Goal: Task Accomplishment & Management: Manage account settings

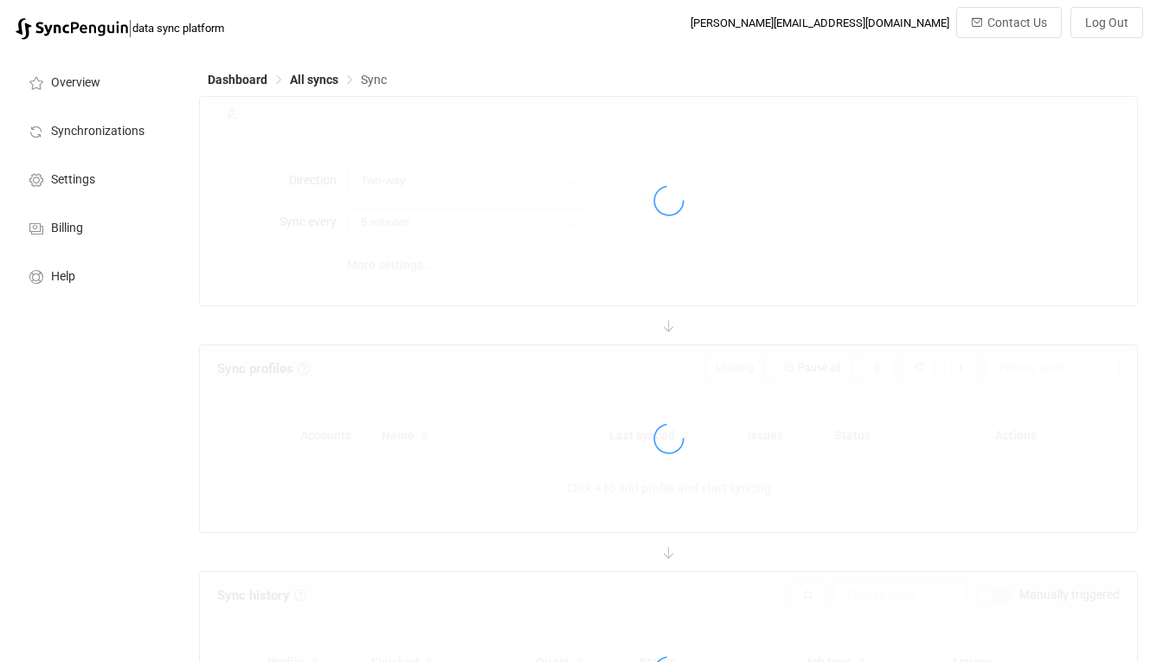
type input "iCloud → HubSpot"
type input "10 minutes"
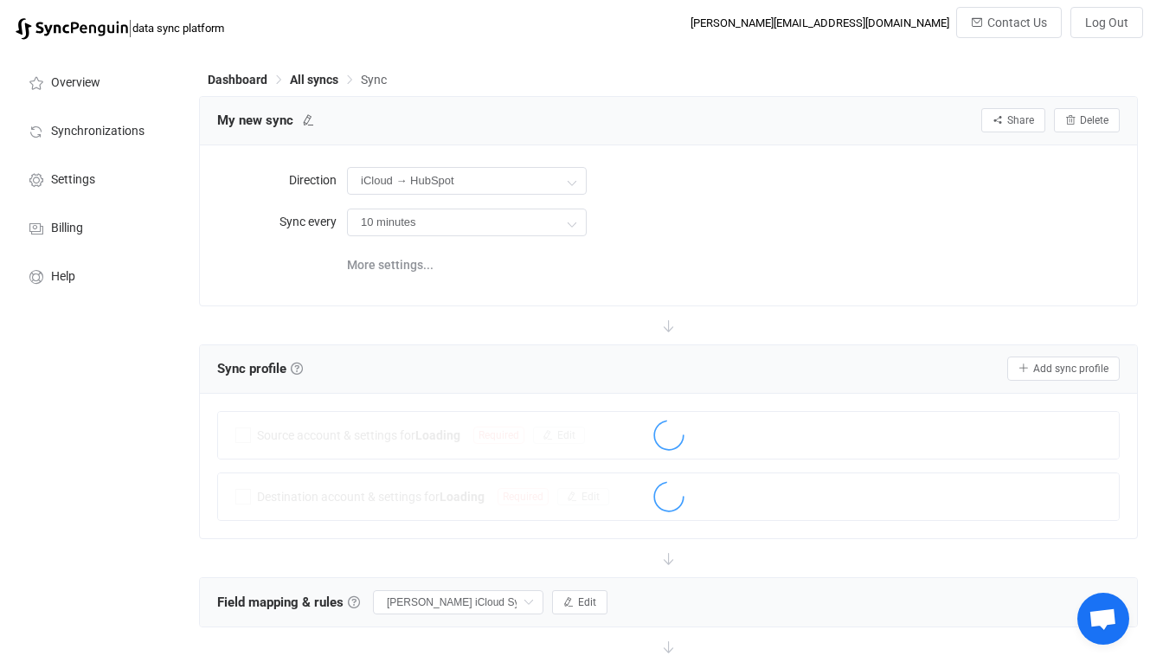
scroll to position [737, 0]
type input "Do nothing"
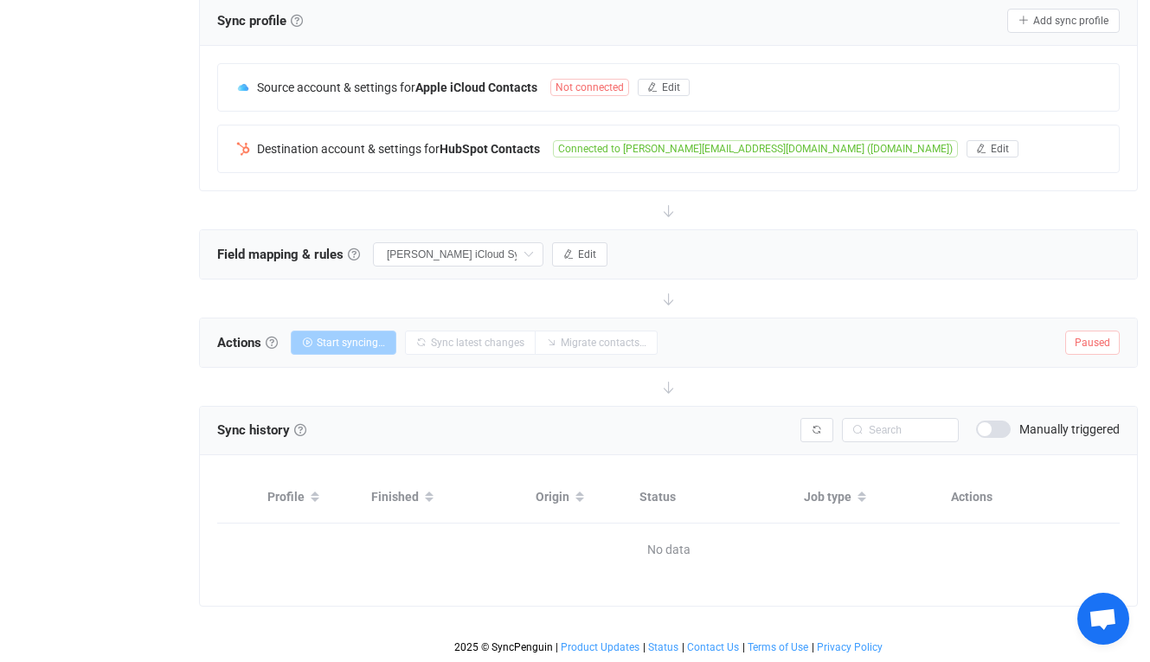
scroll to position [348, 0]
click at [602, 250] on button "Edit" at bounding box center [579, 254] width 55 height 24
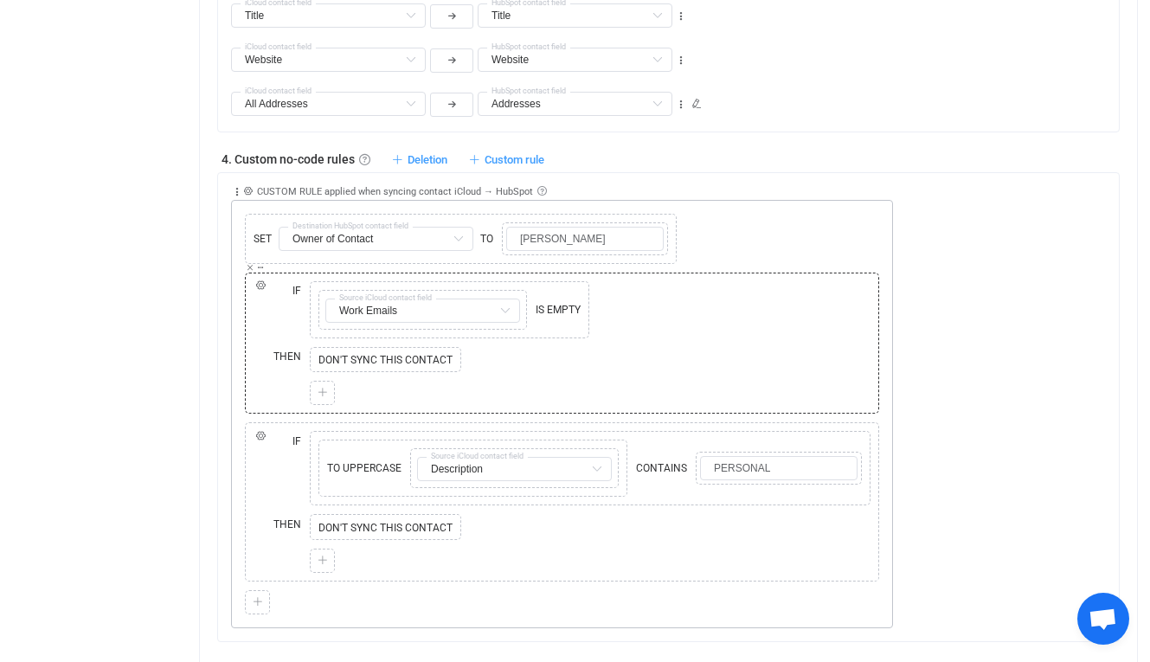
scroll to position [1322, 0]
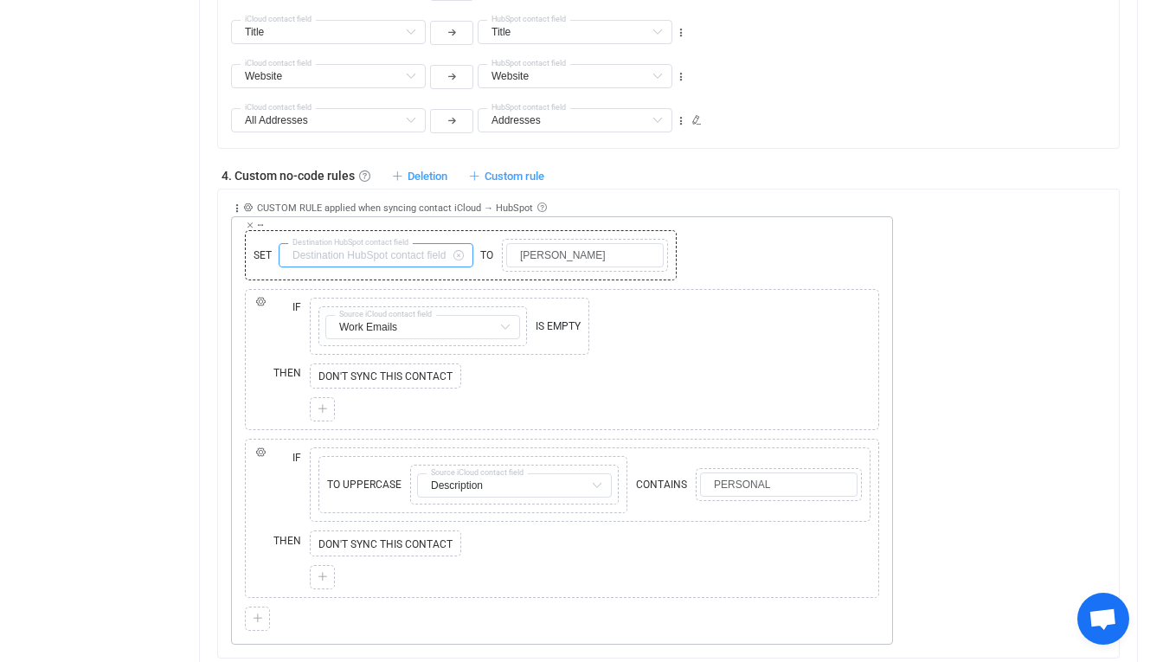
click at [434, 259] on input "text" at bounding box center [376, 255] width 195 height 24
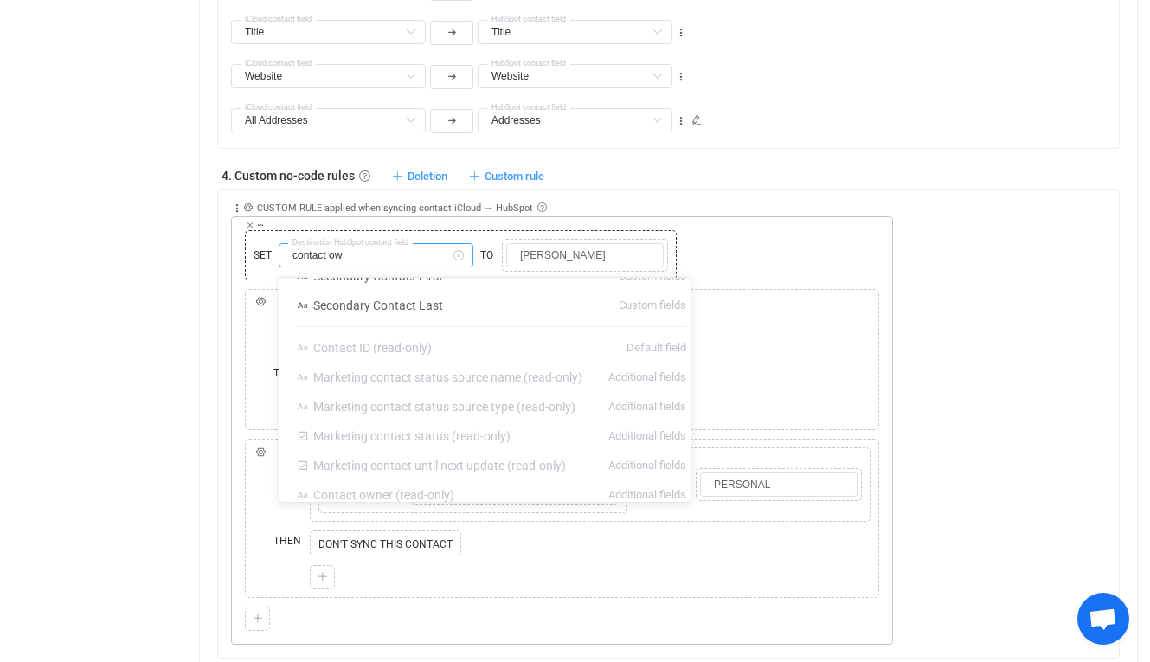
scroll to position [0, 0]
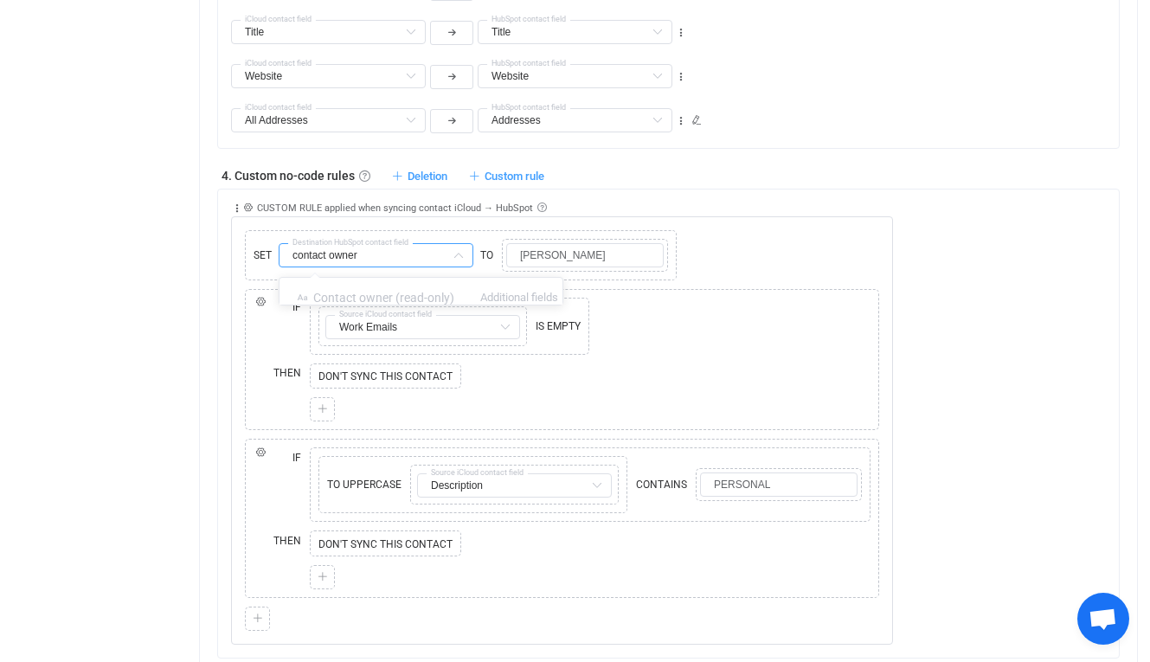
type input "contact owner"
click at [406, 292] on span "Contact owner (read-only)" at bounding box center [383, 298] width 141 height 14
click at [452, 255] on icon at bounding box center [458, 255] width 22 height 24
click at [404, 258] on input "text" at bounding box center [376, 255] width 195 height 24
click at [485, 303] on li "Owner of Contact Custom fields" at bounding box center [427, 297] width 296 height 29
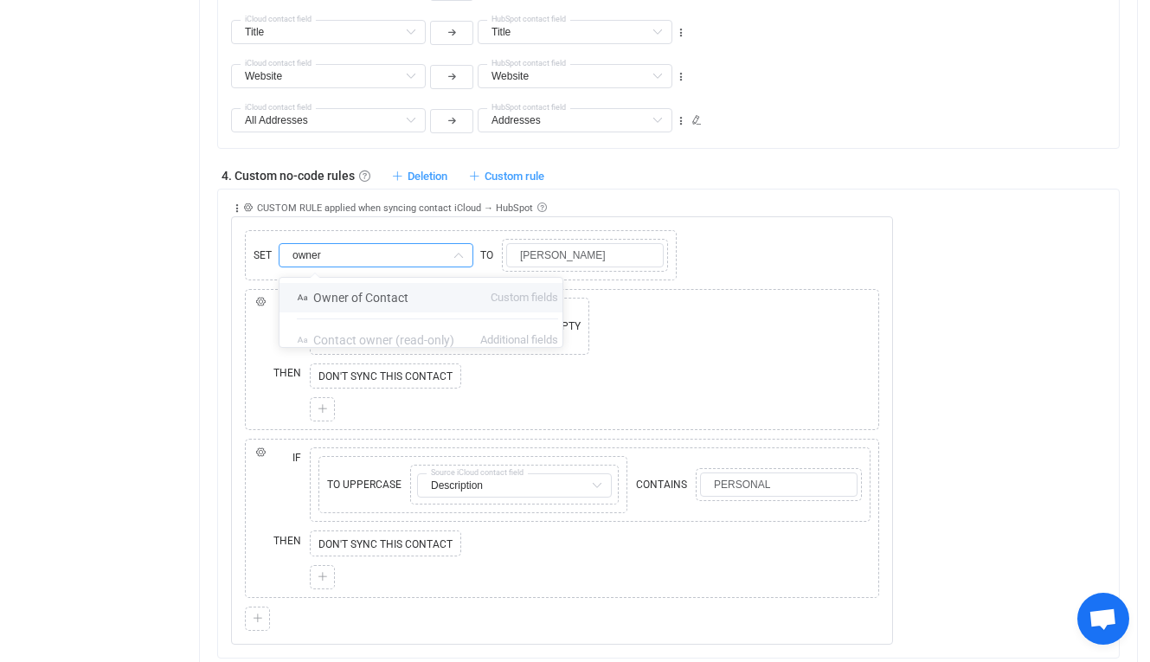
type input "Owner of Contact"
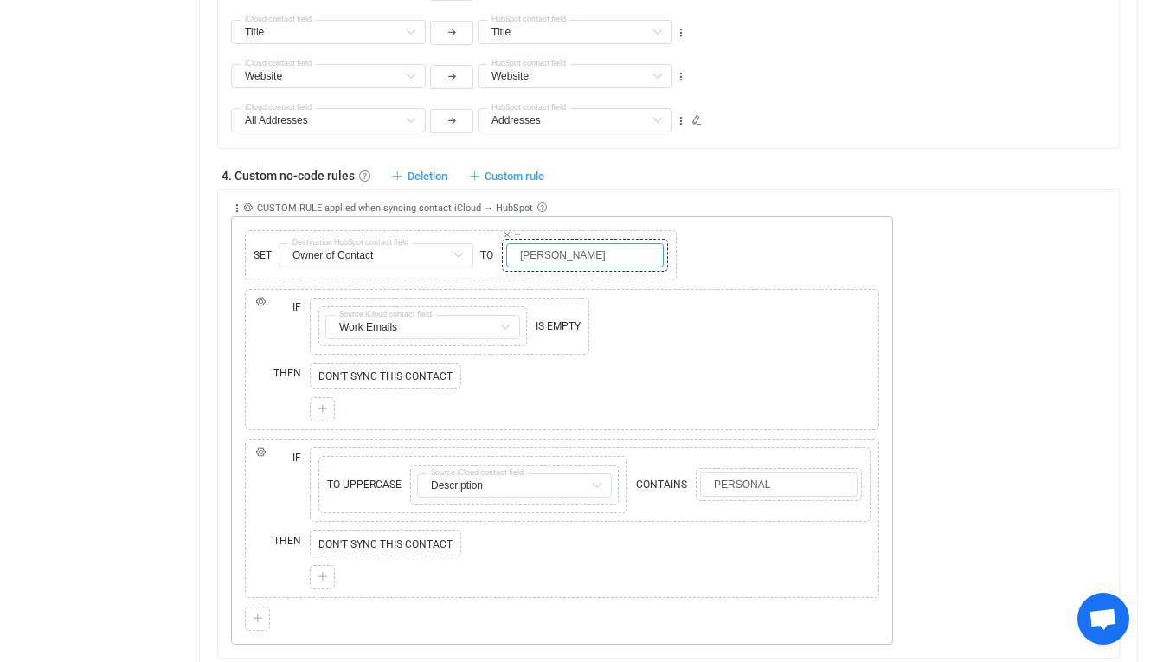
click at [586, 250] on input "[PERSON_NAME]" at bounding box center [584, 255] width 157 height 24
type input "[PERSON_NAME]"
click at [792, 260] on div "SET Owner of Contact Destination HubSpot contact field TO Copy Cut Replace TYPE…" at bounding box center [562, 255] width 634 height 50
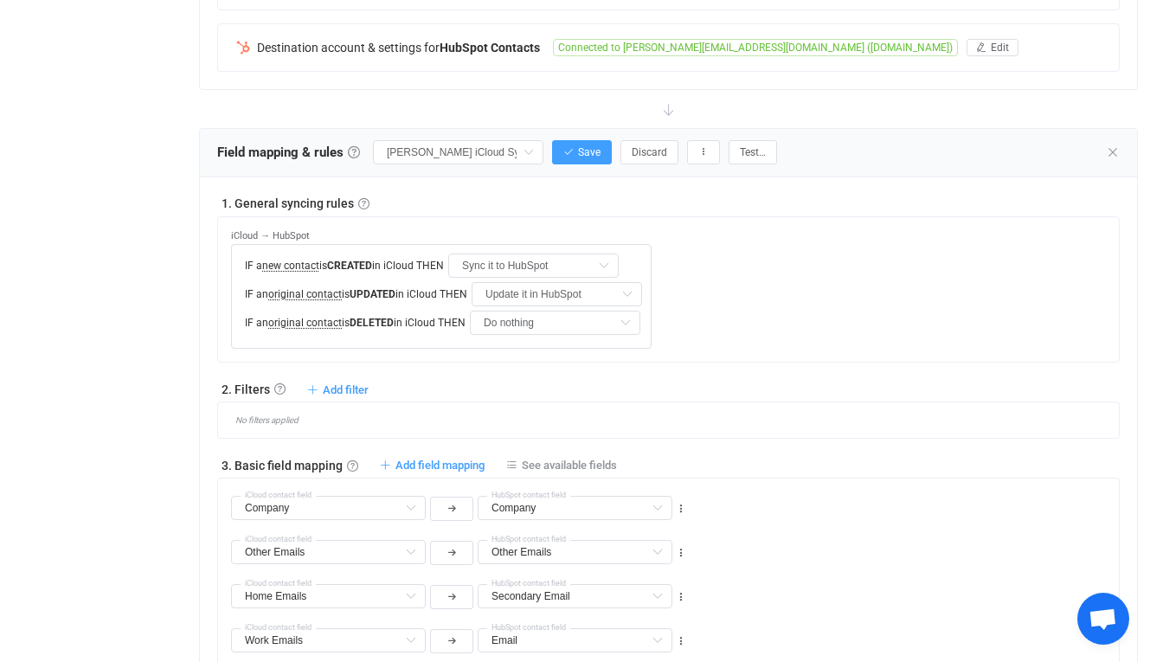
scroll to position [422, 0]
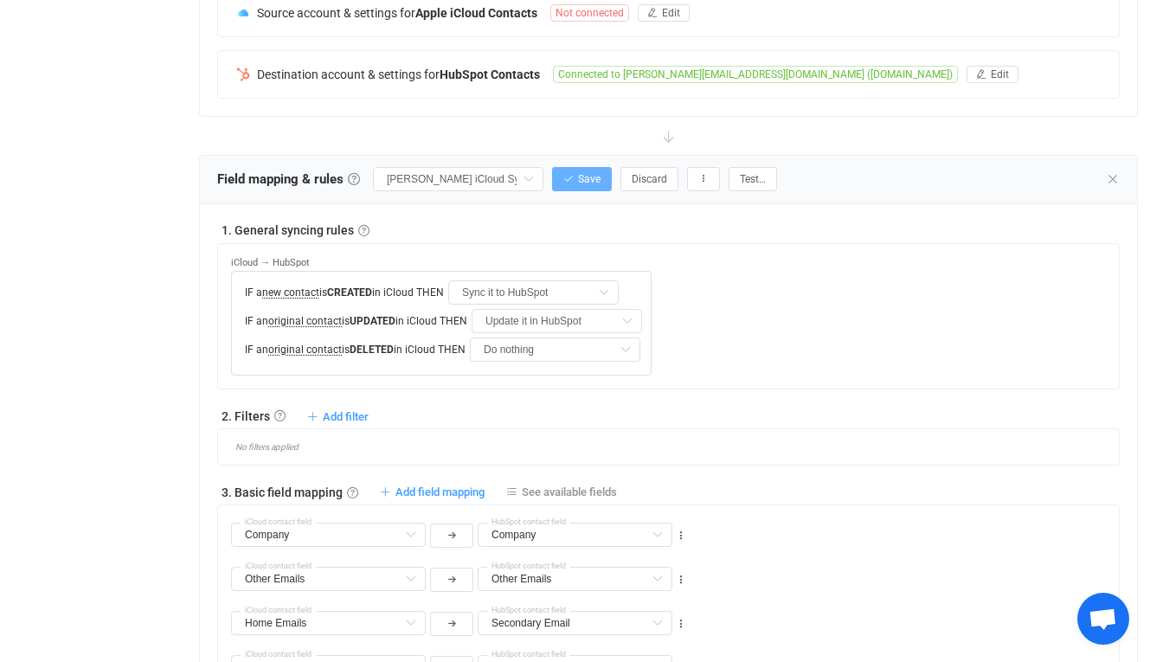
click at [568, 185] on button "Save" at bounding box center [582, 179] width 60 height 24
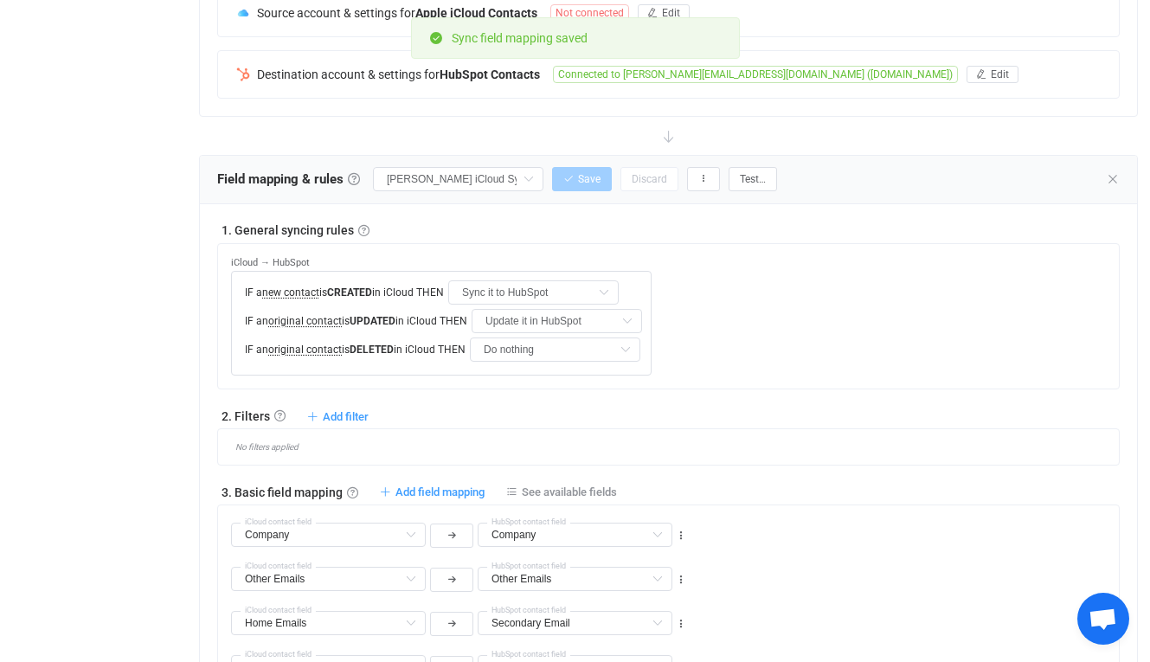
click at [1121, 172] on div "Field mapping & rules Field mapping & rules By default, all contacts of the con…" at bounding box center [668, 180] width 937 height 48
click at [1109, 176] on icon at bounding box center [1113, 179] width 14 height 14
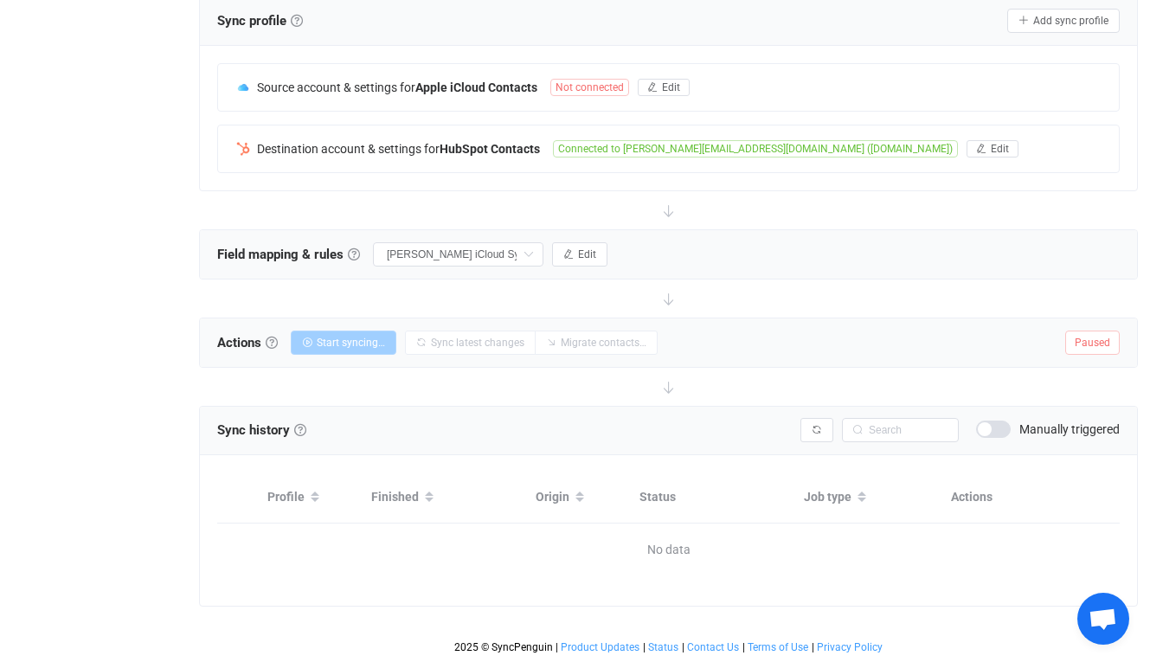
scroll to position [348, 0]
click at [586, 258] on span "Edit" at bounding box center [587, 254] width 18 height 12
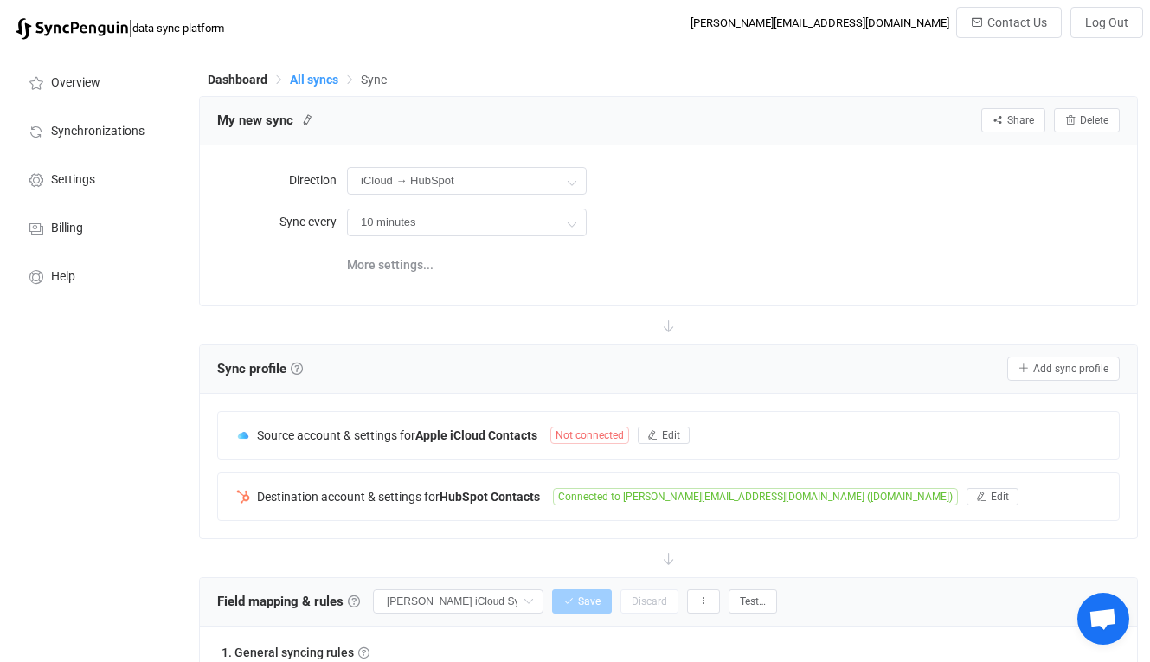
scroll to position [0, 0]
click at [320, 86] on span "All syncs" at bounding box center [314, 80] width 48 height 14
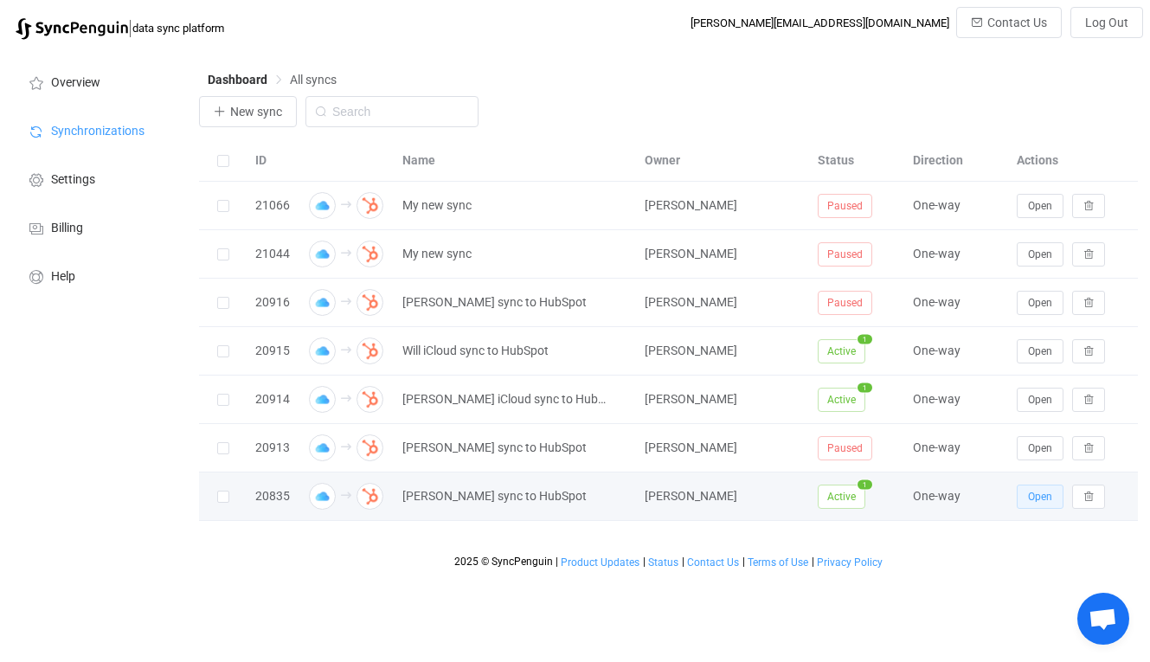
click at [1030, 495] on span "Open" at bounding box center [1040, 496] width 24 height 12
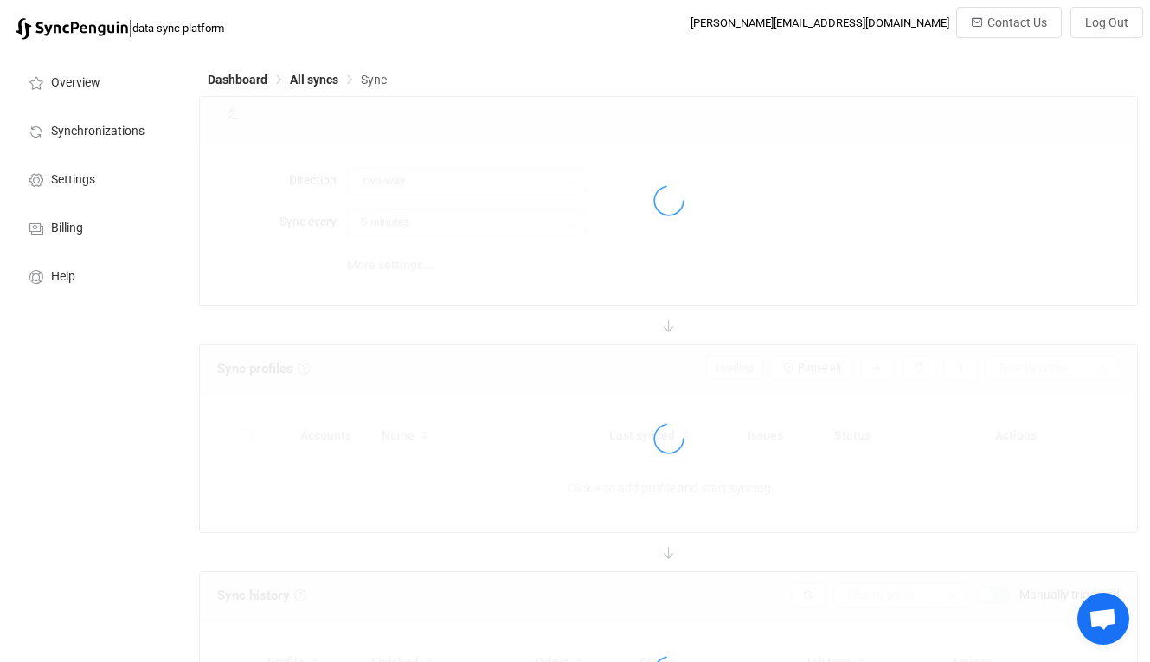
type input "iCloud → HubSpot"
type input "10 minutes"
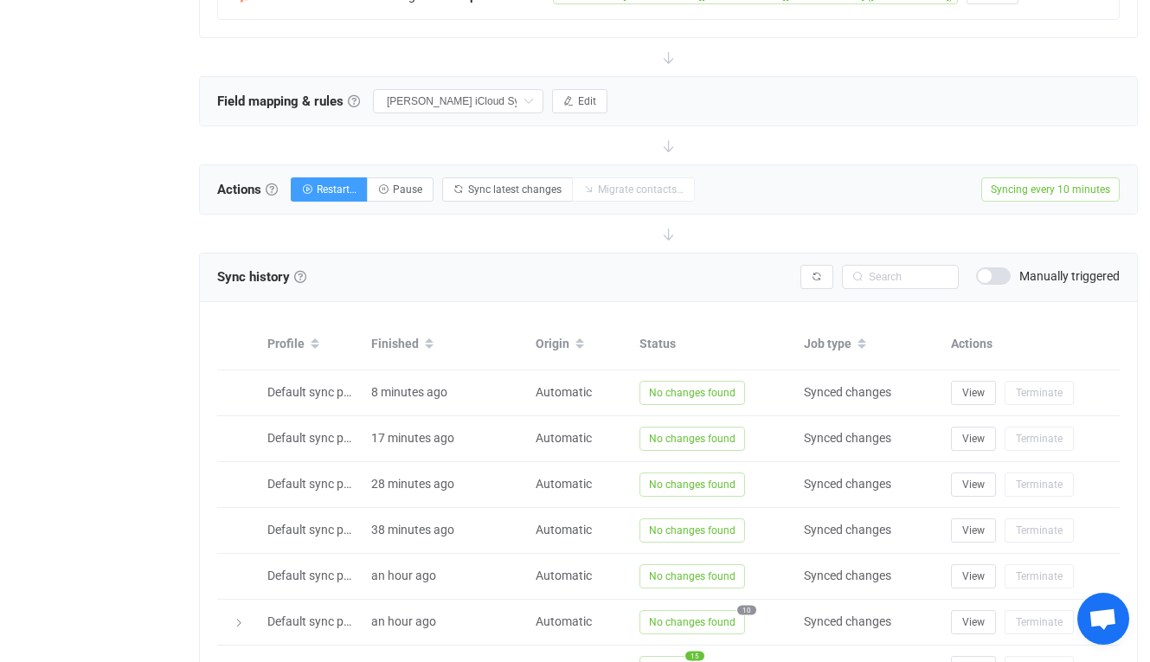
scroll to position [476, 0]
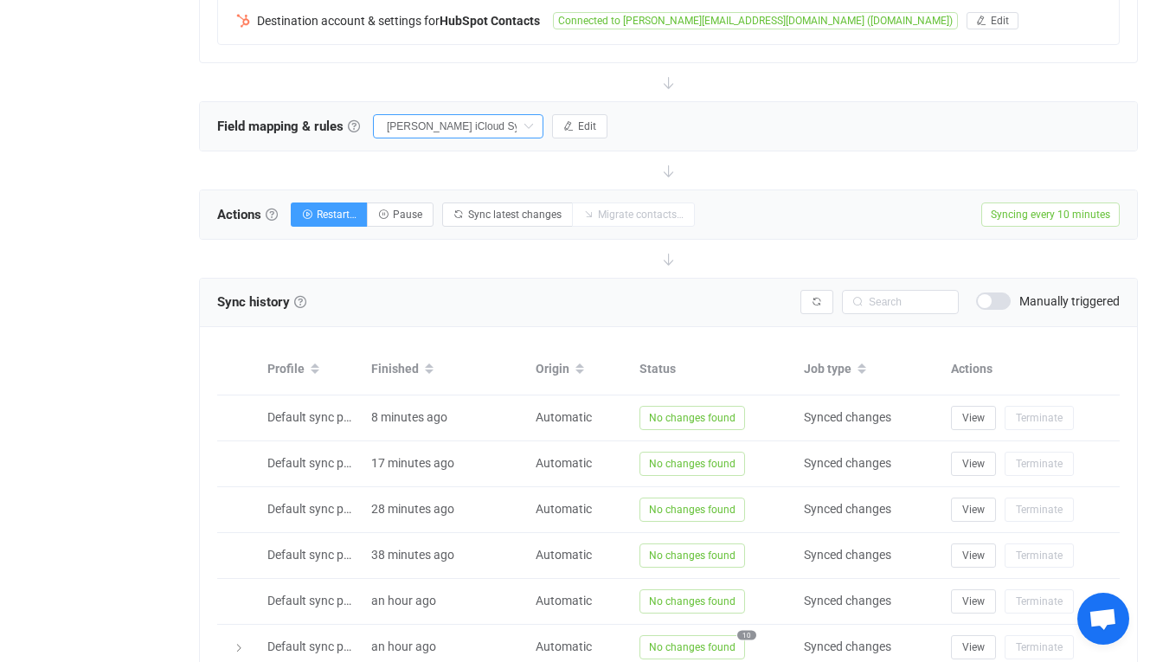
click at [514, 126] on input "[PERSON_NAME] iCloud Syncing" at bounding box center [458, 126] width 170 height 24
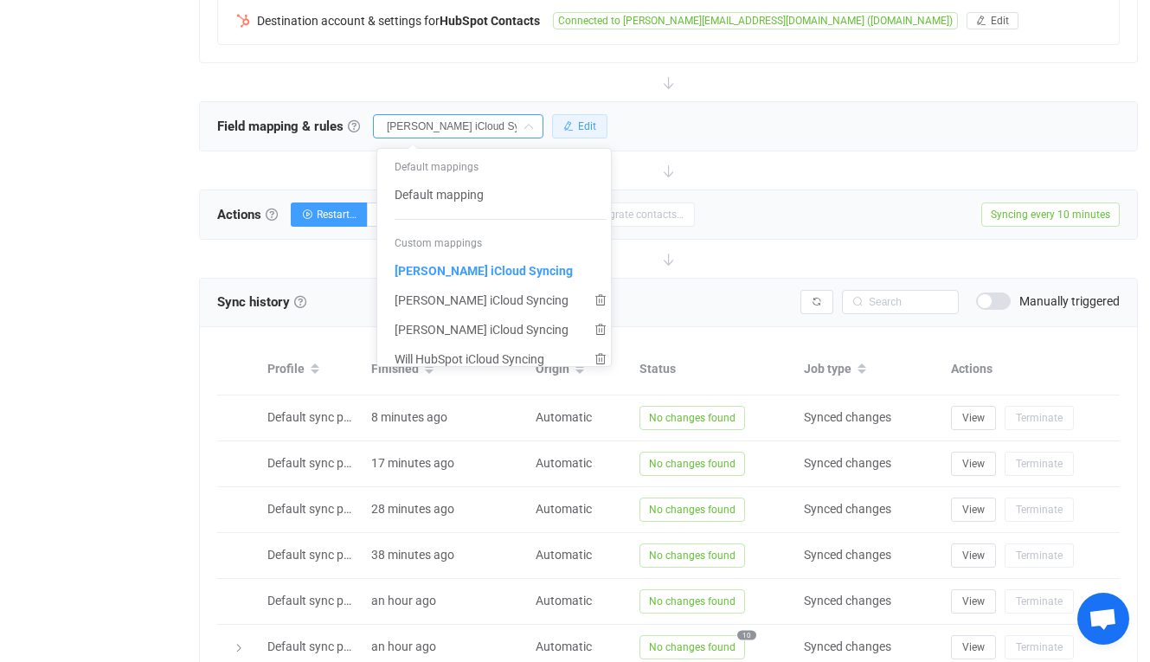
click at [607, 125] on button "Edit" at bounding box center [579, 126] width 55 height 24
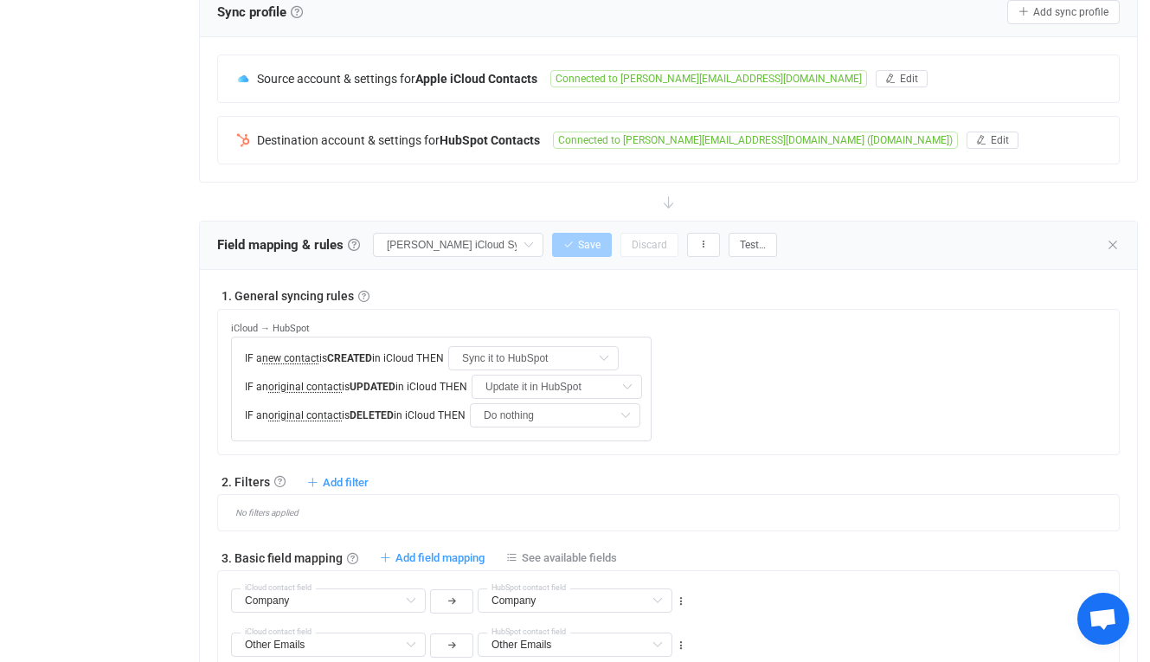
scroll to position [346, 0]
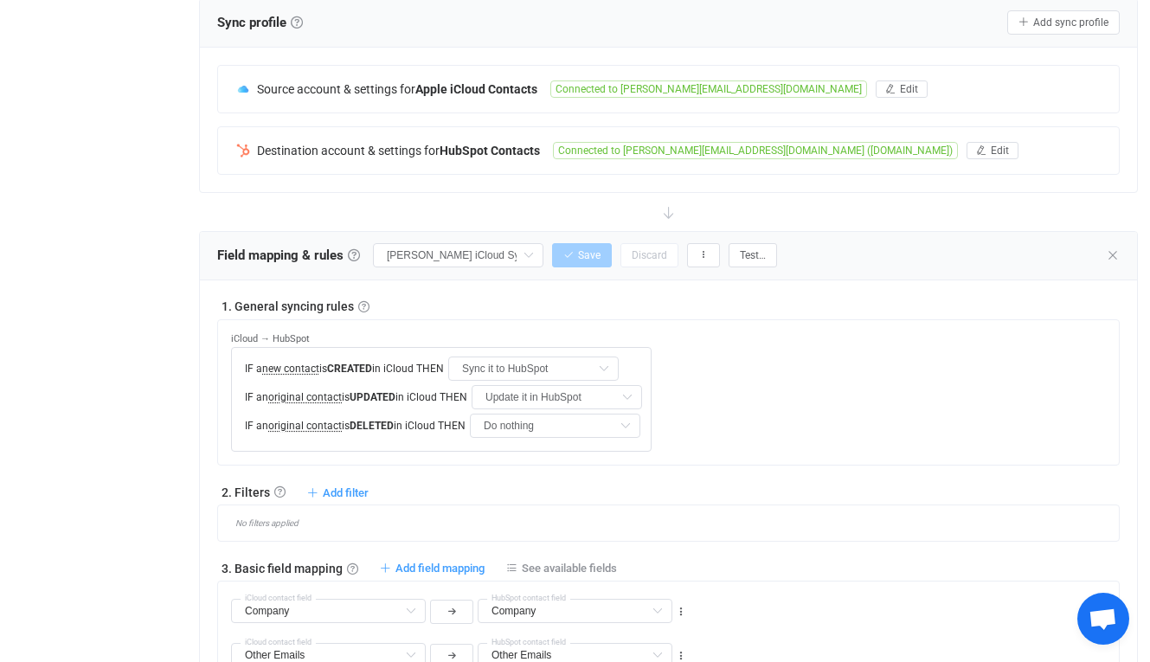
click at [1119, 265] on div "Field mapping & rules Field mapping & rules By default, all contacts of the con…" at bounding box center [668, 256] width 937 height 48
click at [1114, 258] on icon at bounding box center [1113, 255] width 14 height 14
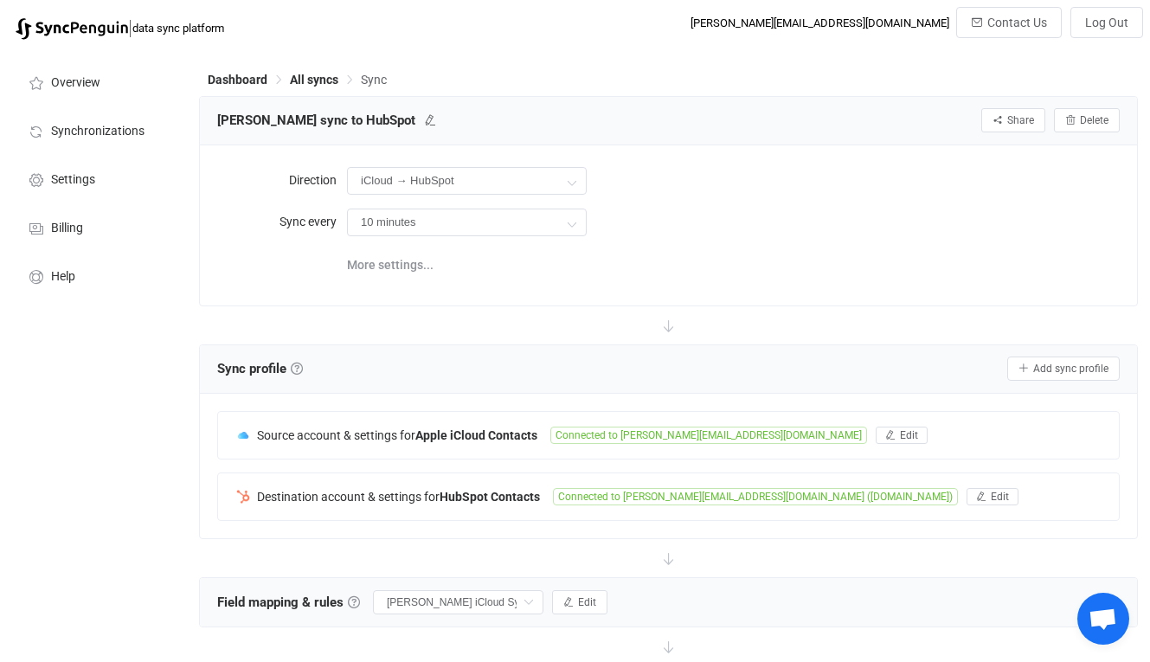
scroll to position [0, 0]
click at [311, 88] on div "Dashboard All syncs Sync" at bounding box center [668, 83] width 939 height 26
click at [319, 82] on span "All syncs" at bounding box center [314, 80] width 48 height 14
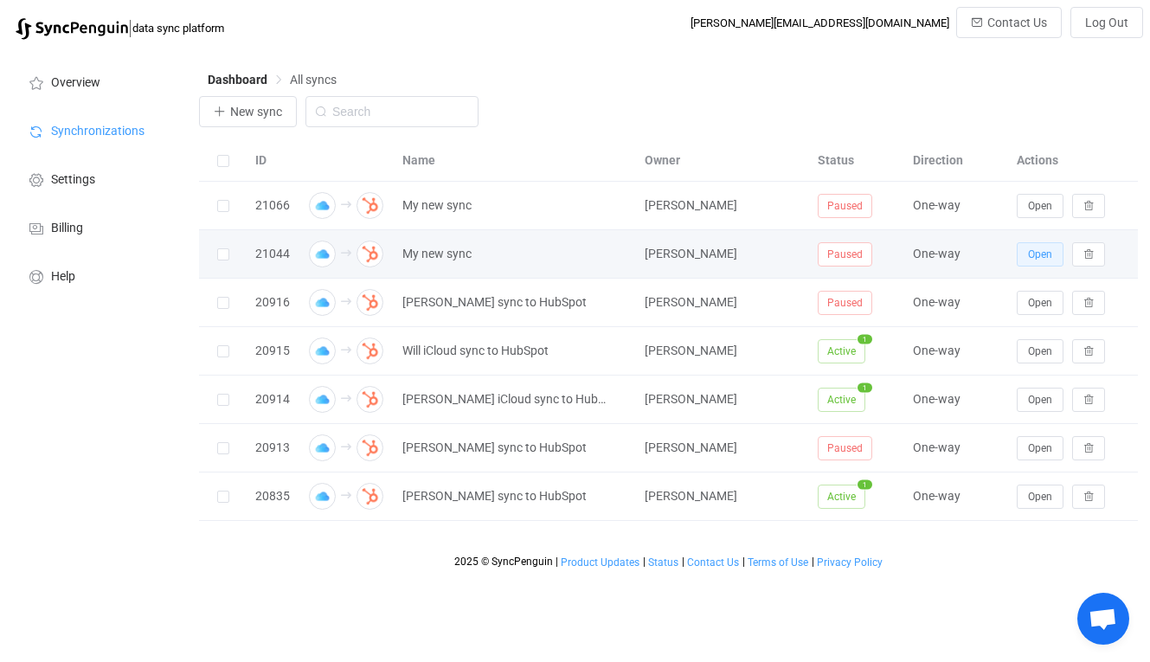
click at [1051, 252] on span "Open" at bounding box center [1040, 254] width 24 height 12
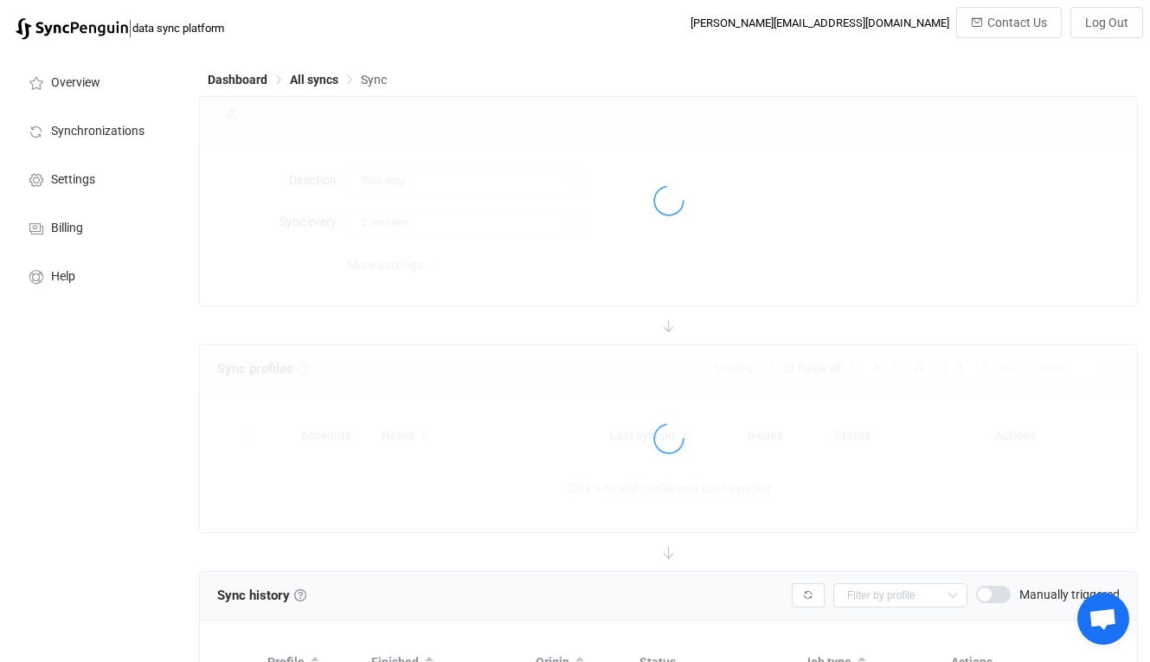
type input "iCloud → HubSpot"
type input "10 minutes"
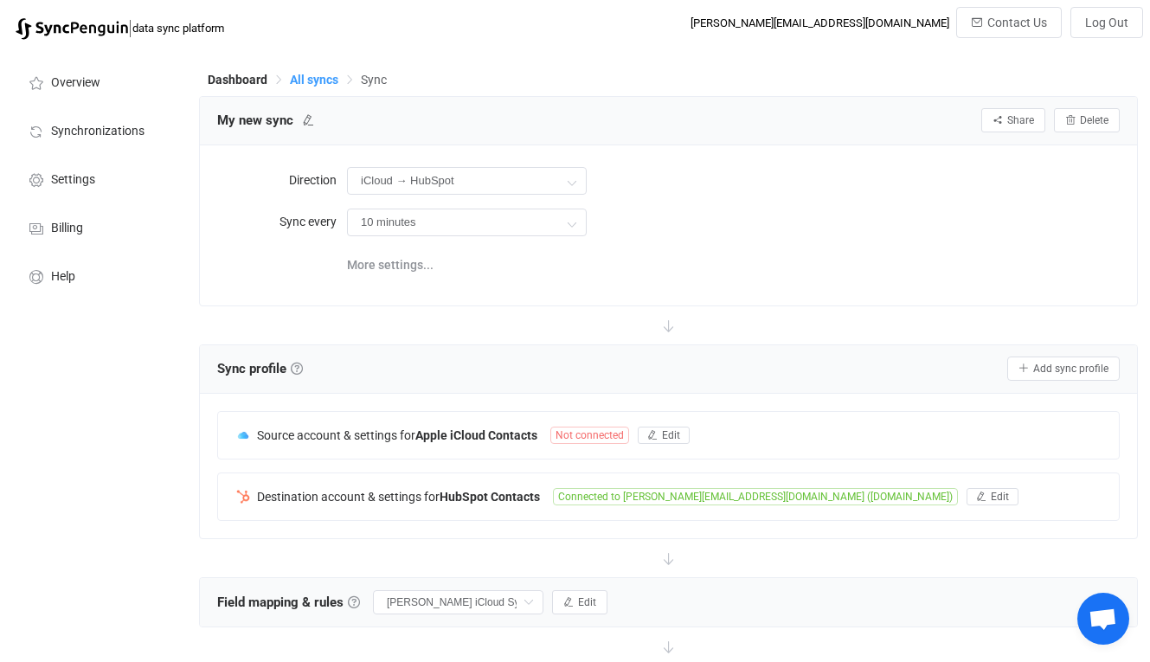
click at [323, 79] on span "All syncs" at bounding box center [314, 80] width 48 height 14
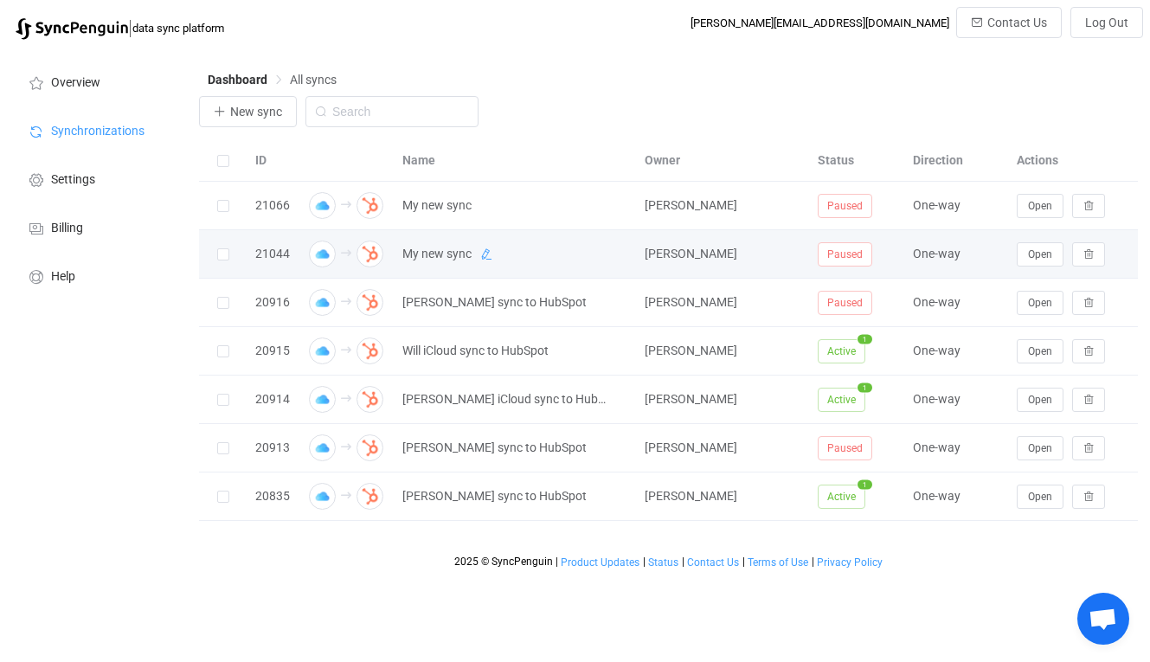
click at [487, 259] on icon at bounding box center [486, 254] width 12 height 12
click at [487, 259] on input "My new sync" at bounding box center [492, 254] width 196 height 26
type input "[PERSON_NAME] sync to HubSpot"
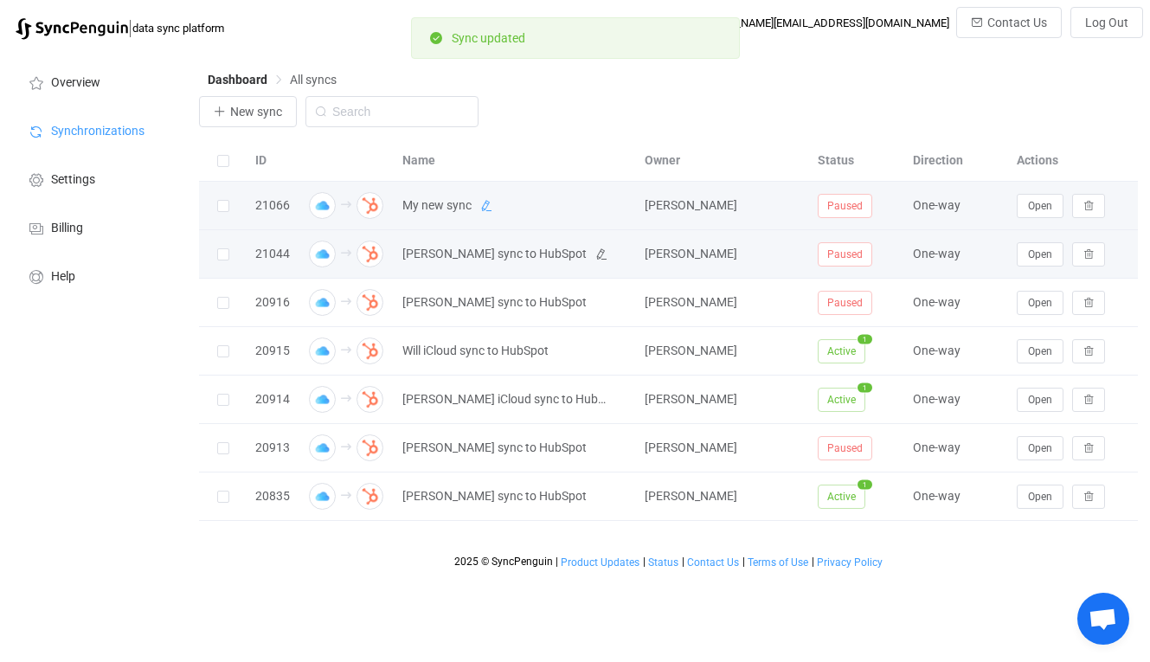
click at [482, 205] on icon at bounding box center [486, 206] width 12 height 12
click at [515, 202] on input "My new sync" at bounding box center [492, 206] width 196 height 26
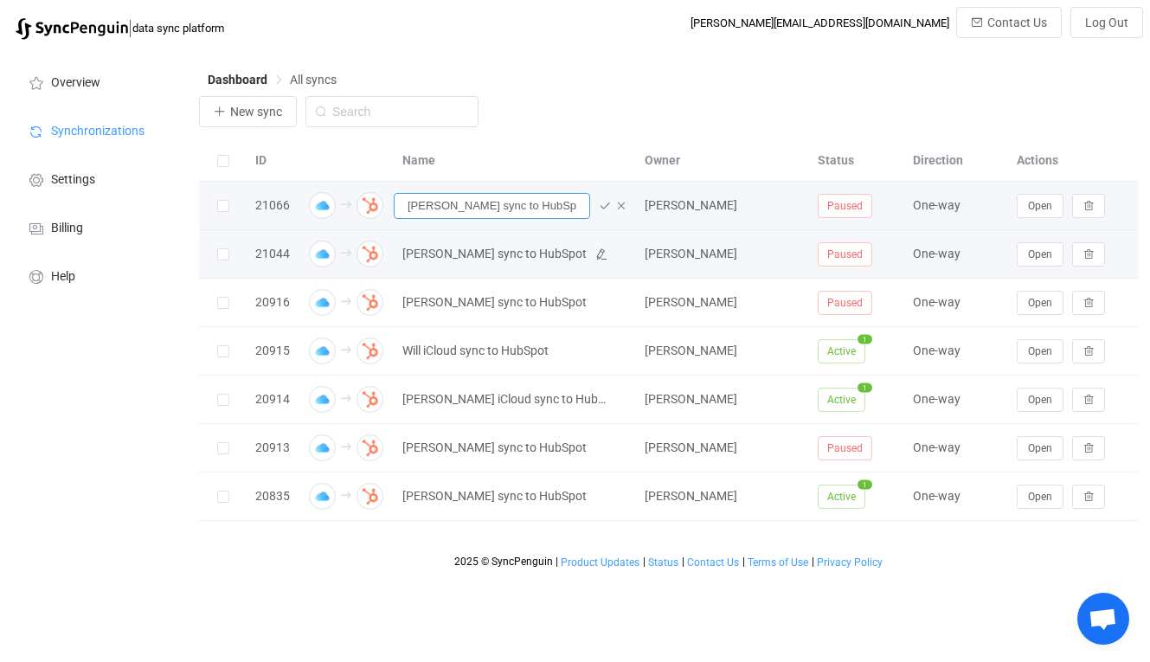
type input "[PERSON_NAME] sync to HubSpot"
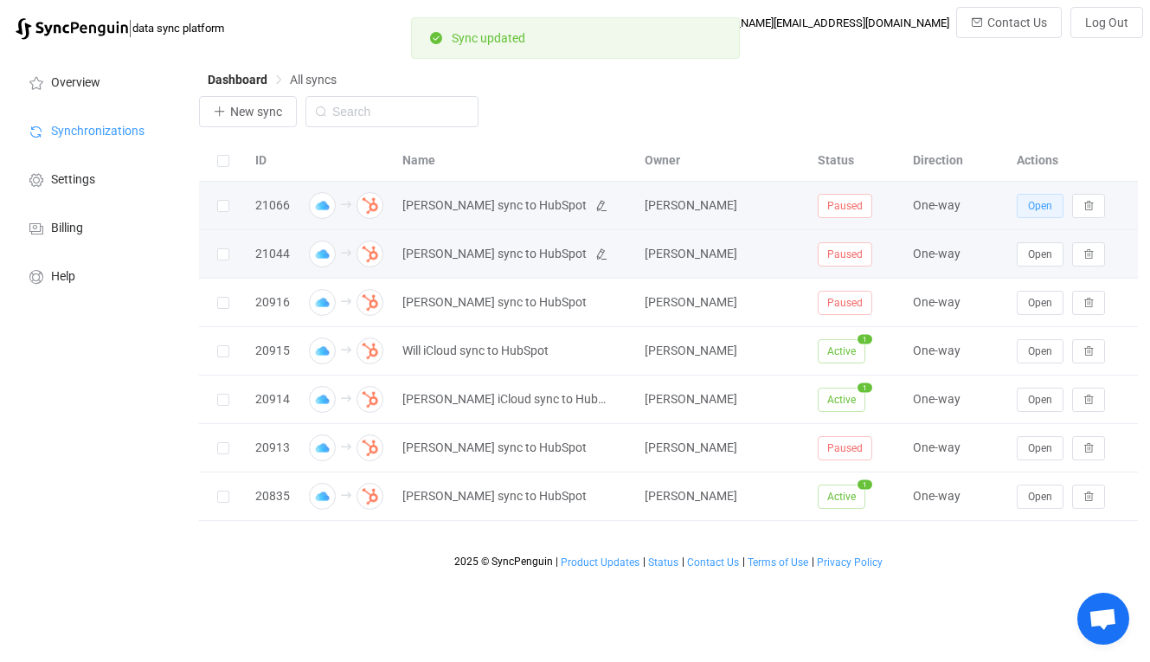
click at [1030, 200] on span "Open" at bounding box center [1040, 206] width 24 height 12
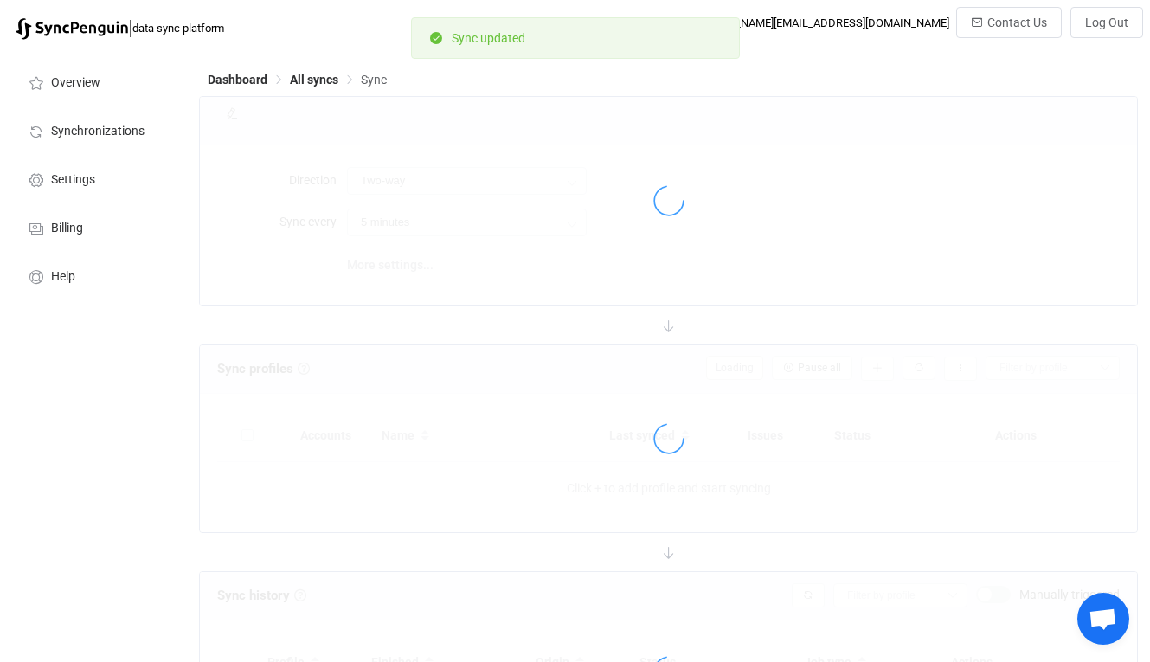
type input "iCloud → HubSpot"
type input "10 minutes"
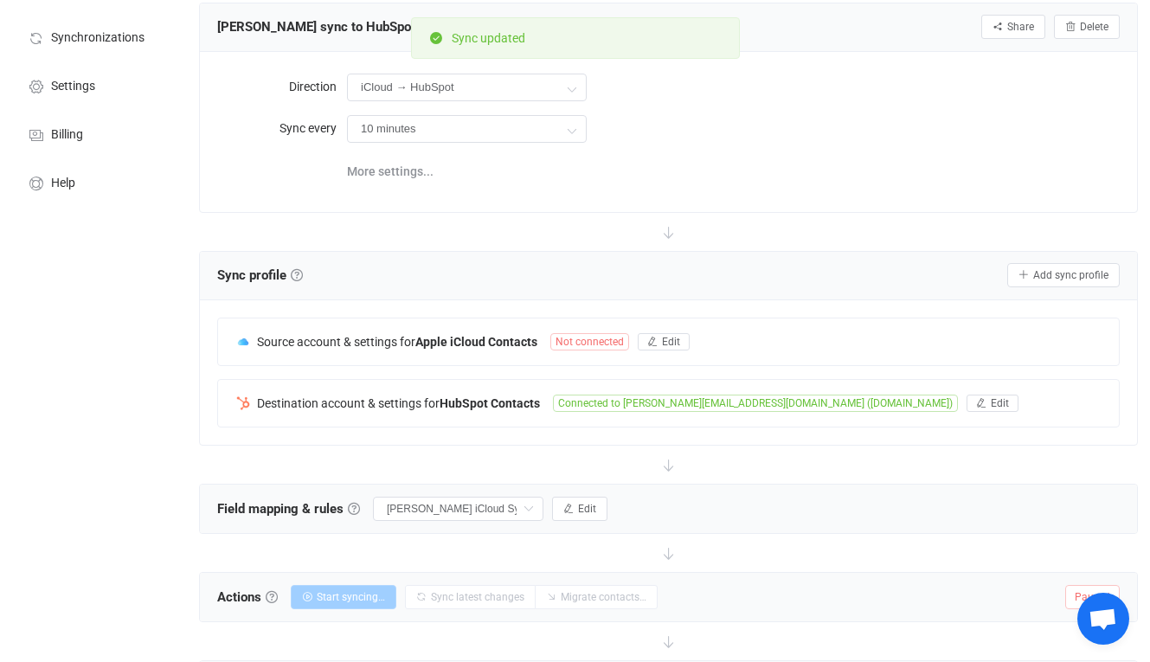
scroll to position [149, 0]
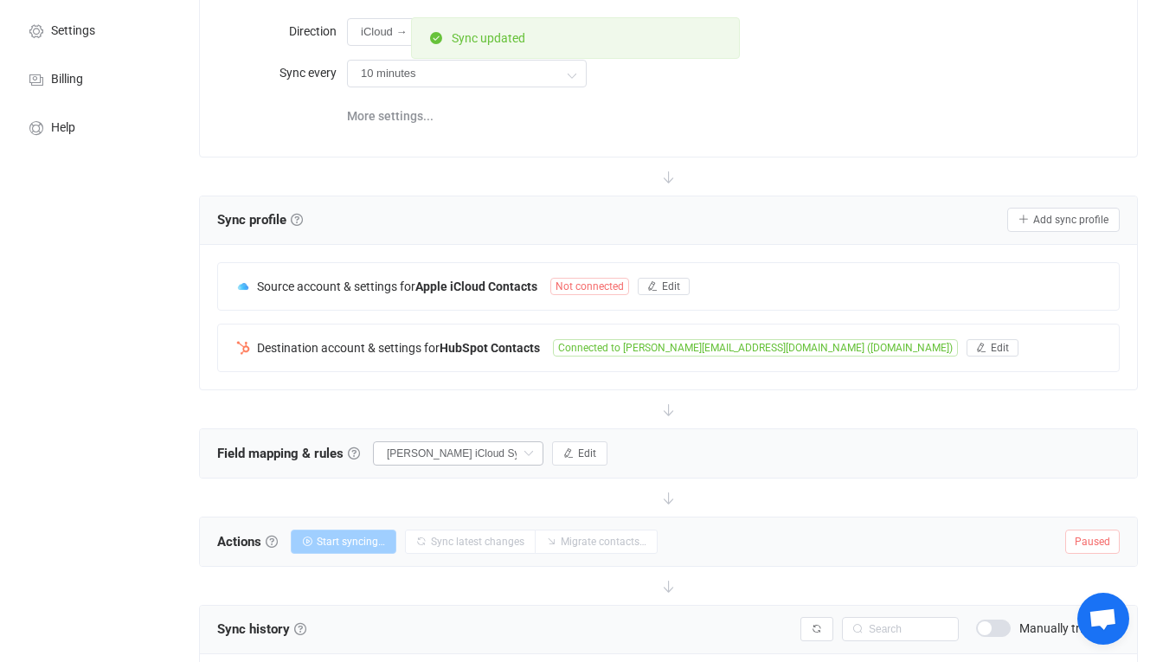
click at [531, 452] on icon at bounding box center [528, 453] width 22 height 24
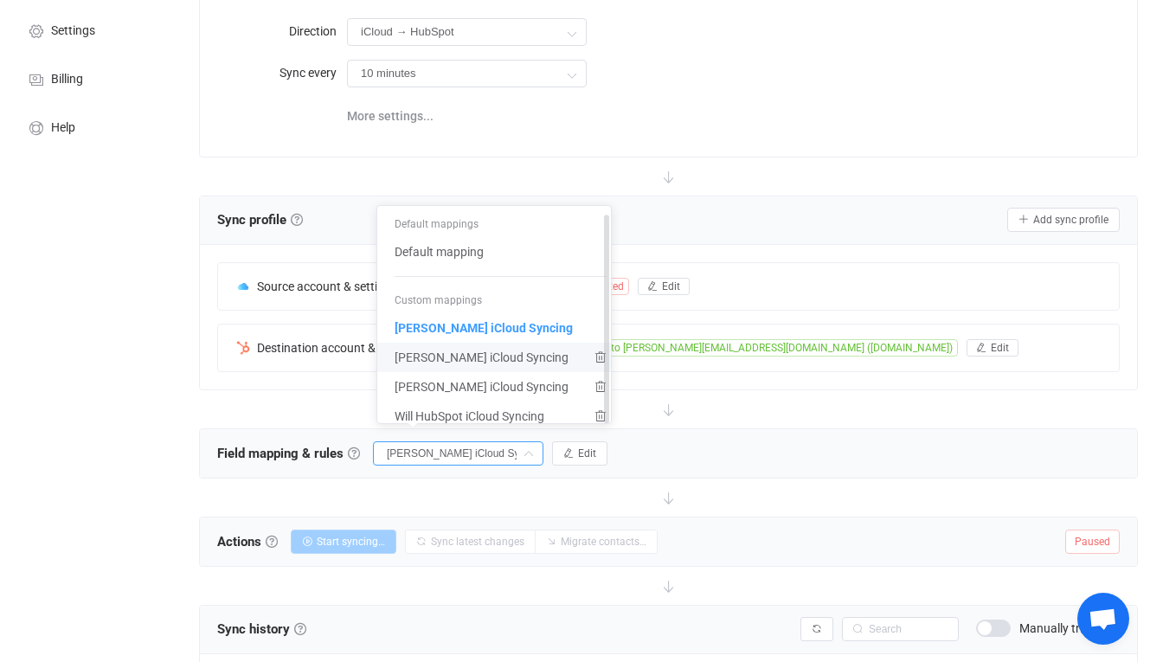
scroll to position [6, 0]
click at [749, 462] on div "Field mapping & rules Field mapping & rules By default, all contacts of the con…" at bounding box center [668, 453] width 937 height 48
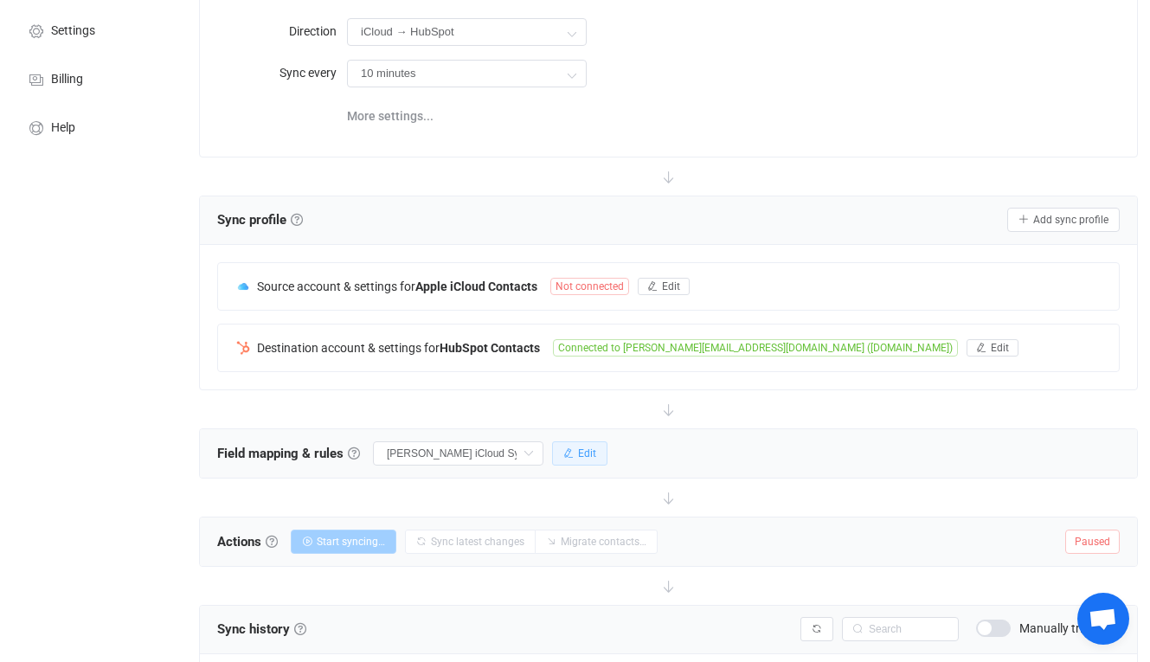
click at [572, 457] on icon "button" at bounding box center [568, 453] width 10 height 10
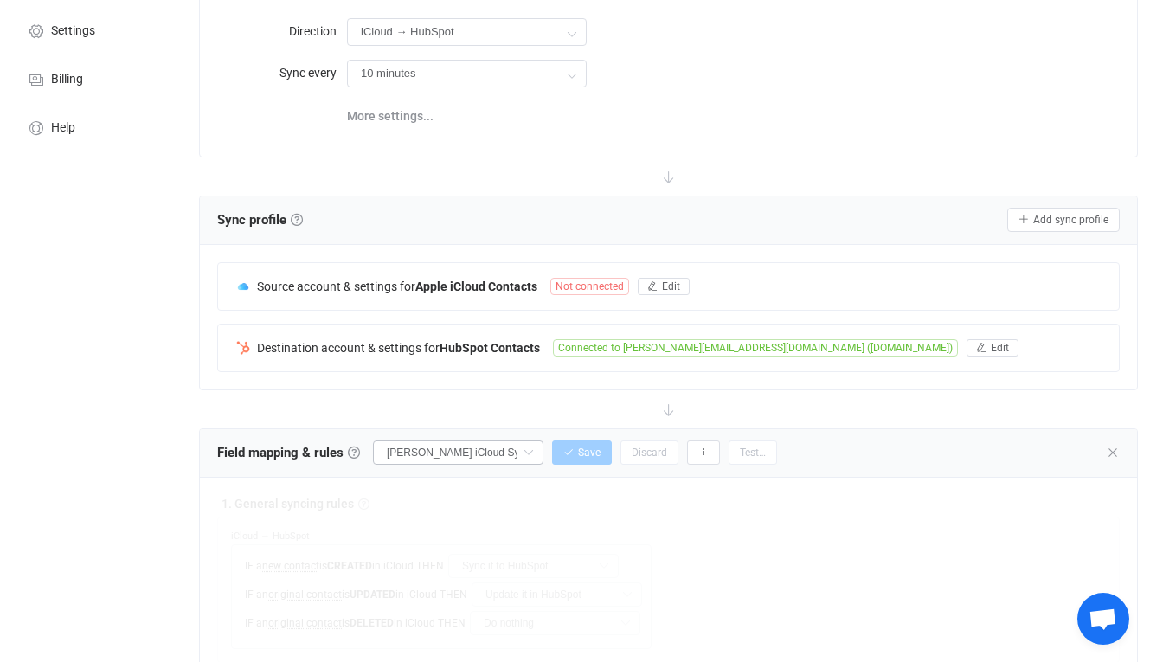
click at [535, 455] on icon at bounding box center [528, 452] width 22 height 24
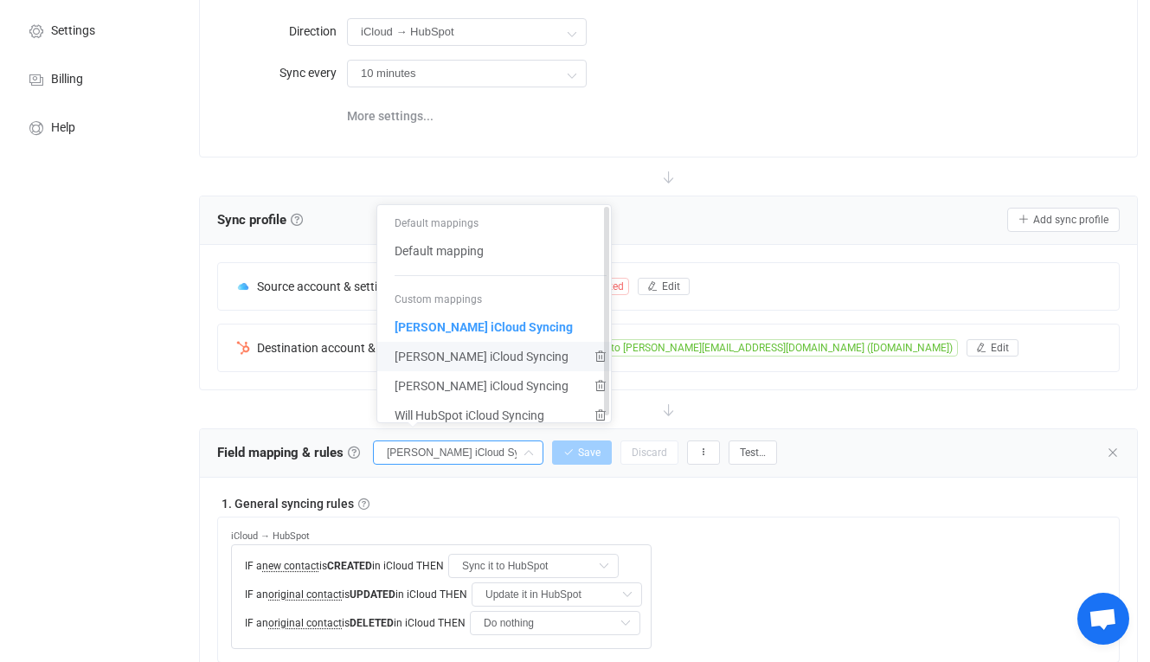
click at [464, 347] on span "[PERSON_NAME] iCloud Syncing" at bounding box center [481, 356] width 174 height 29
type input "[PERSON_NAME] iCloud Syncing"
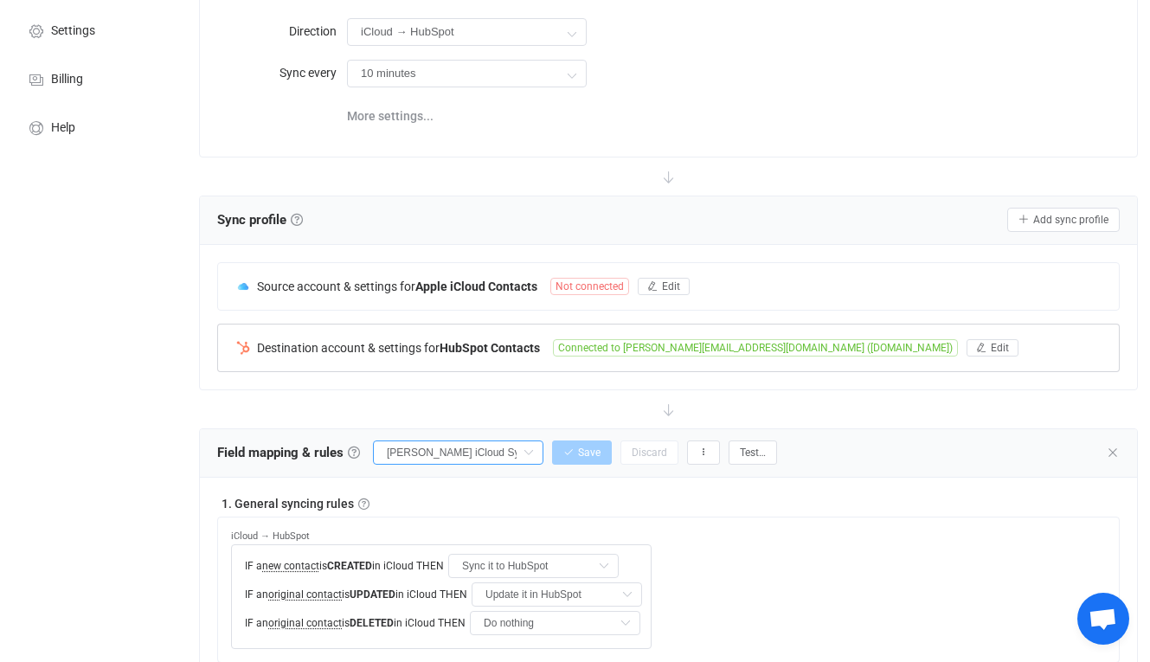
type input "[PERSON_NAME]"
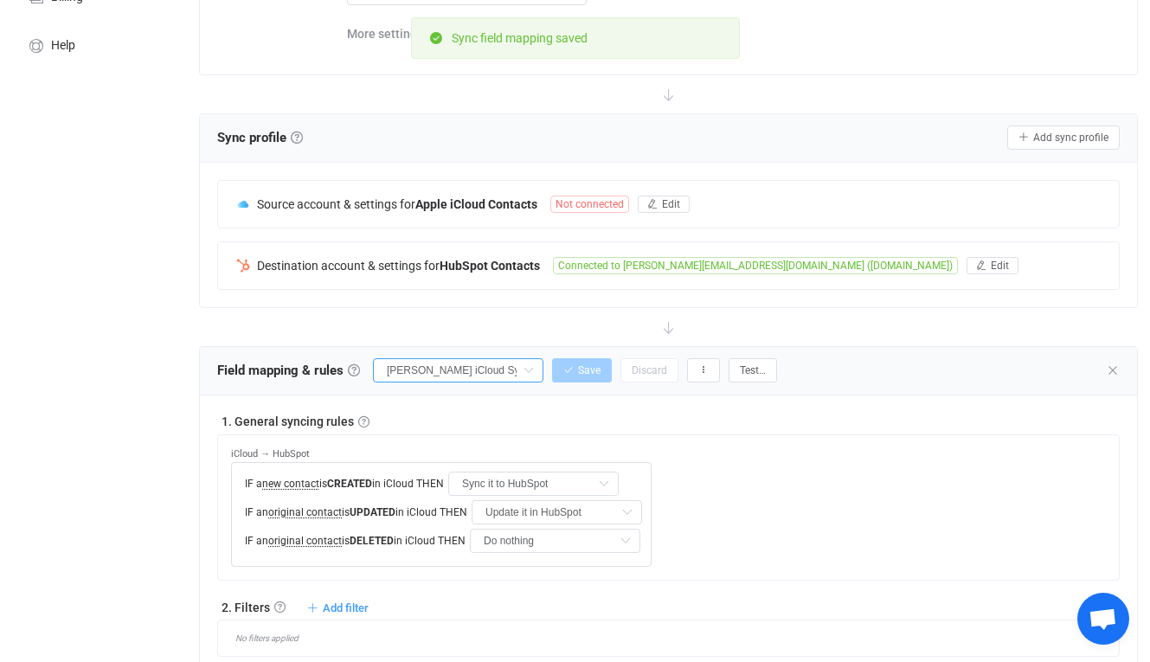
scroll to position [261, 0]
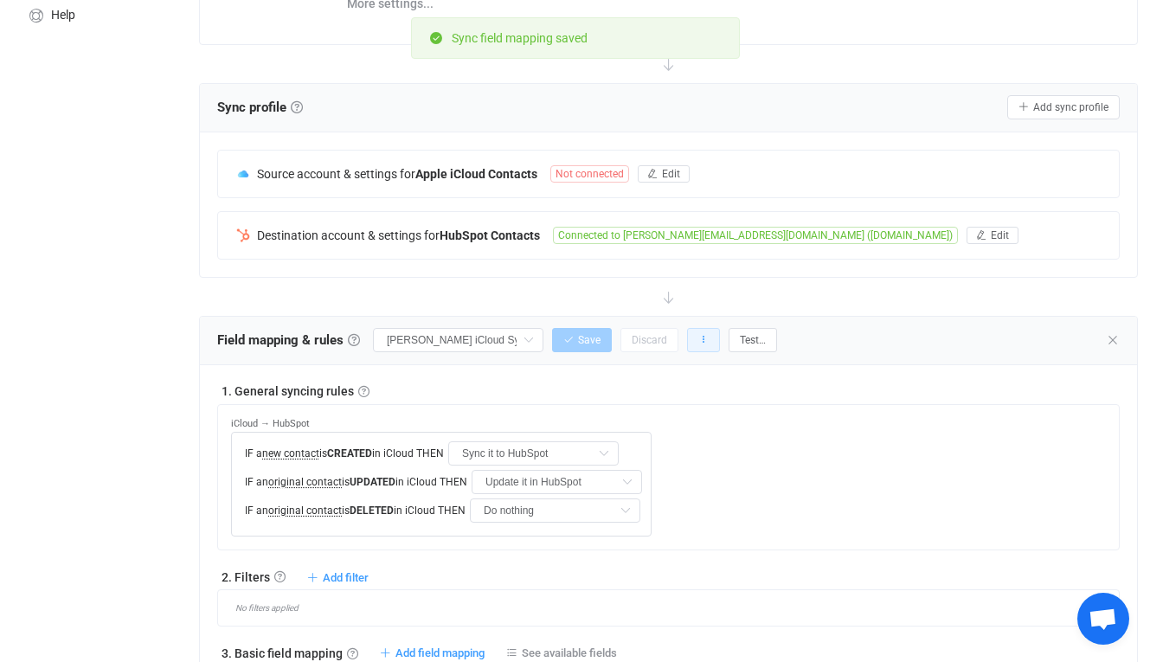
click at [708, 341] on icon "button" at bounding box center [703, 340] width 10 height 10
click at [641, 446] on li "Clone this mapping…" at bounding box center [637, 449] width 162 height 31
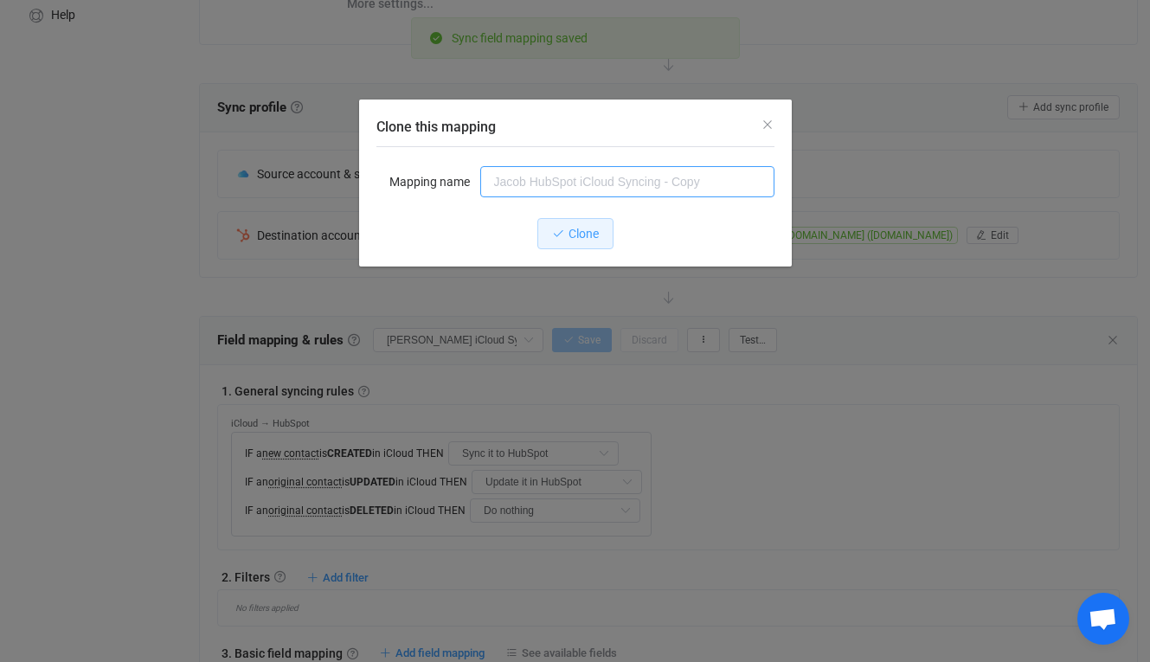
click at [599, 184] on input "Clone this mapping" at bounding box center [627, 181] width 294 height 31
click at [573, 221] on button "Clone" at bounding box center [575, 233] width 76 height 31
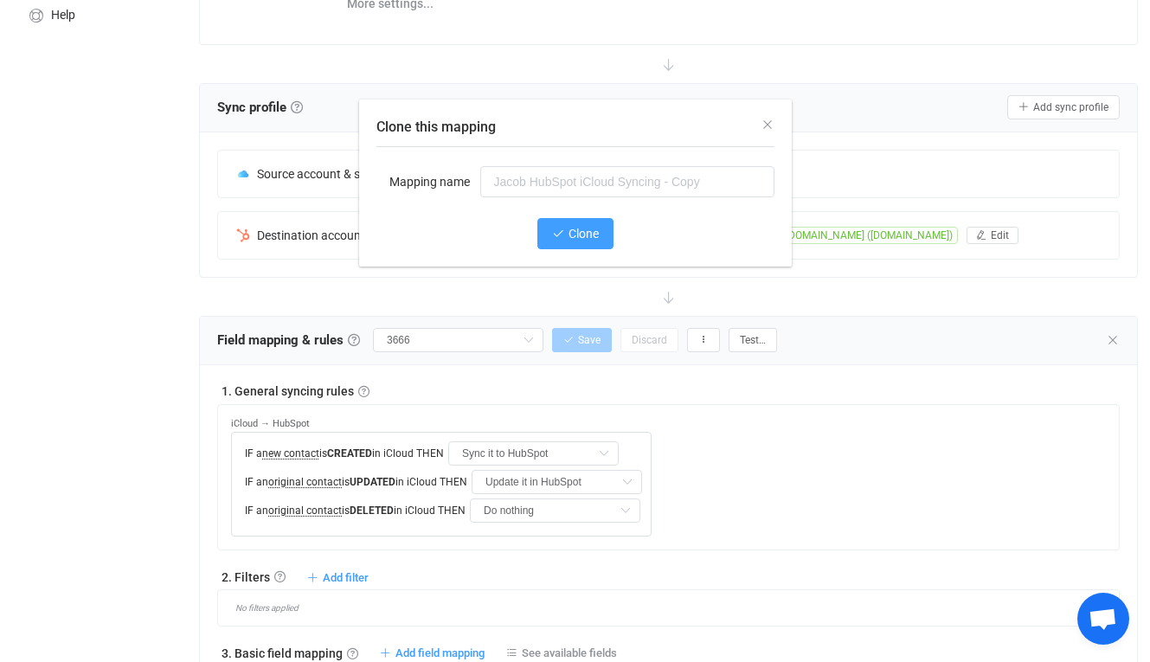
type input "[PERSON_NAME] iCloud Syncing - Copy"
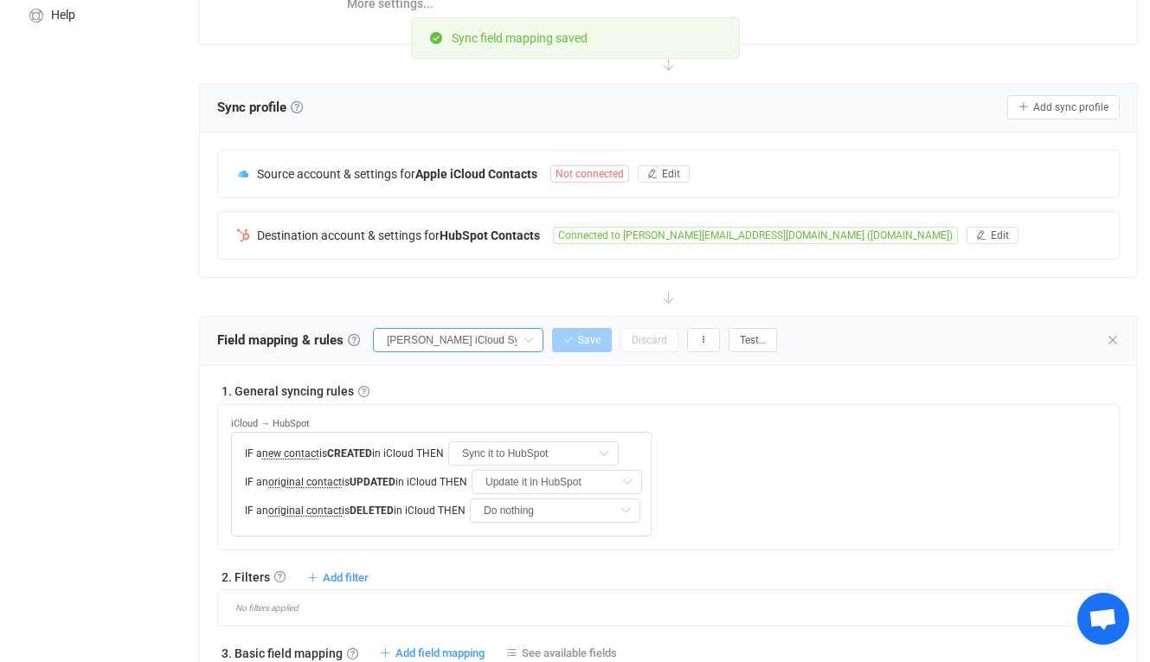
click at [498, 346] on input "[PERSON_NAME] iCloud Syncing - Copy" at bounding box center [458, 340] width 170 height 24
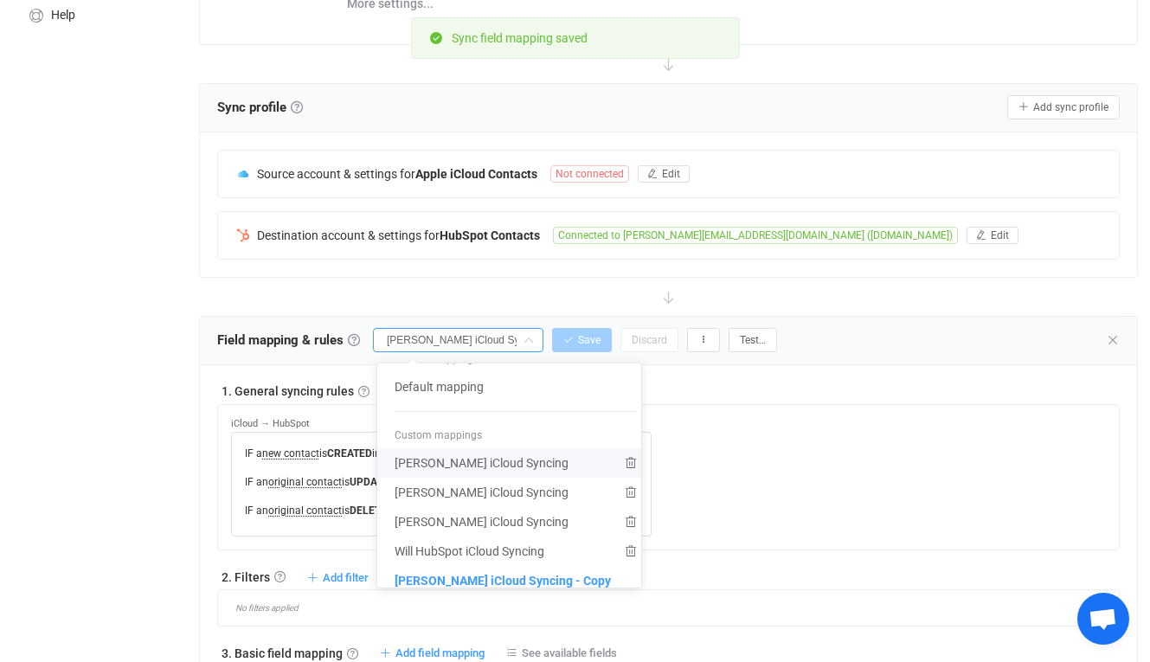
click at [786, 439] on div "HubSpot → iCloud IF a new contact is CREATED in HubSpot THEN Sync it to iCloud …" at bounding box center [675, 470] width 888 height 131
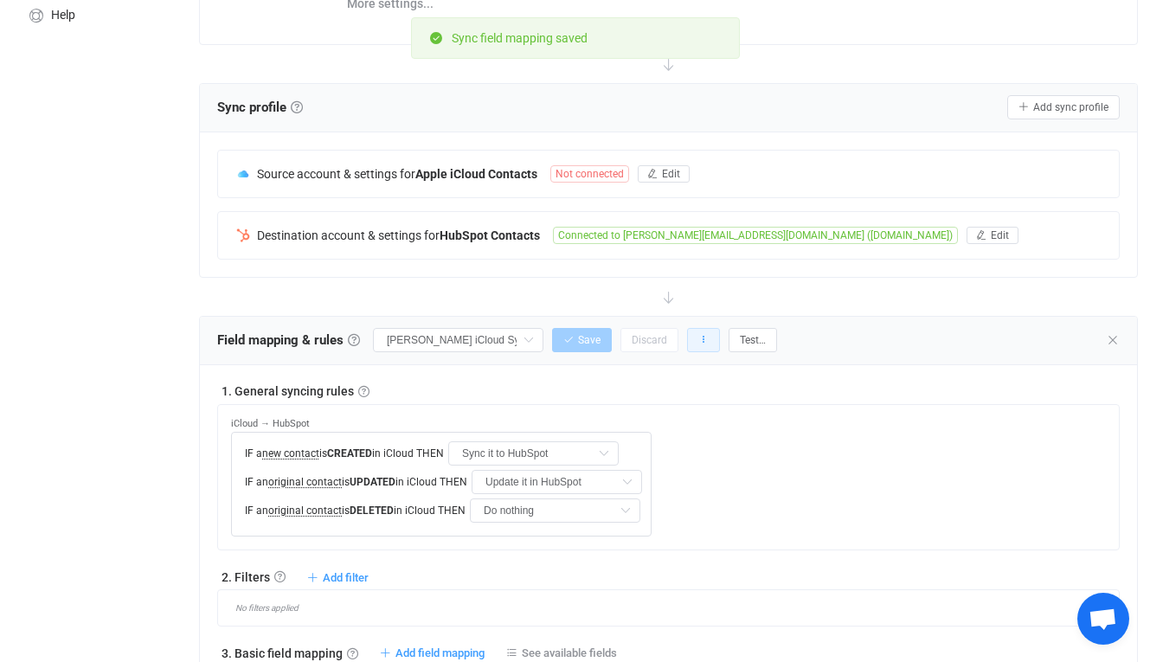
click at [708, 330] on button "button" at bounding box center [703, 340] width 33 height 24
click at [652, 394] on li "Rename…" at bounding box center [637, 387] width 162 height 31
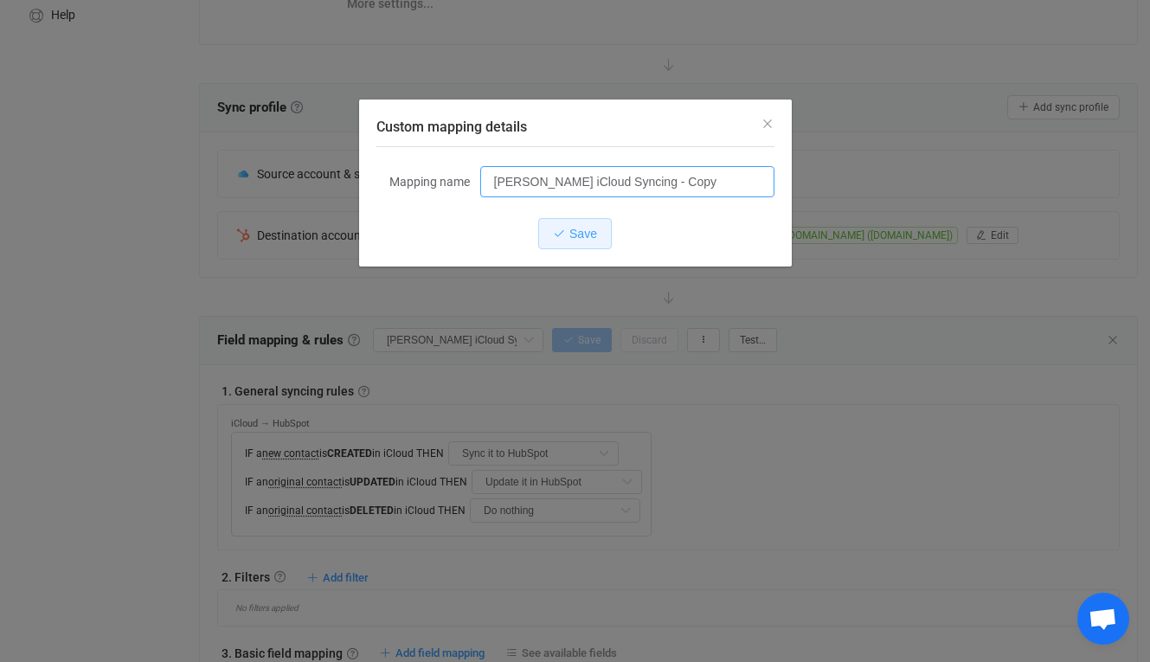
click at [732, 176] on input "[PERSON_NAME] iCloud Syncing - Copy" at bounding box center [627, 181] width 294 height 31
type input "[PERSON_NAME] iCloud Syncing"
click at [586, 234] on span "Save" at bounding box center [583, 234] width 28 height 14
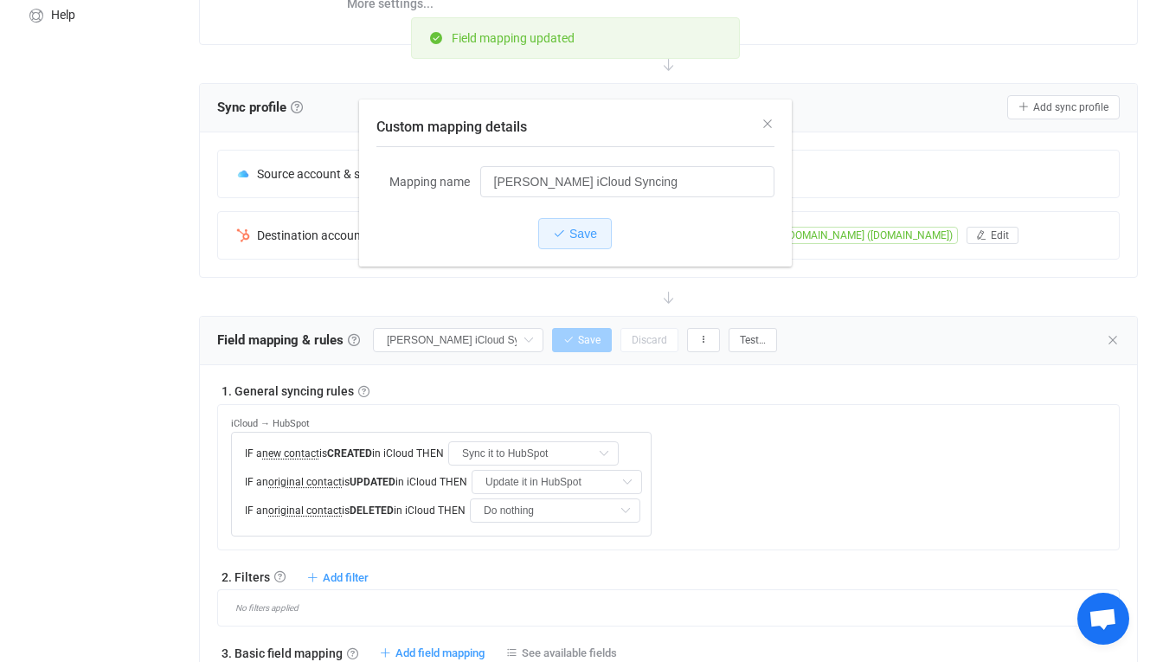
type input "[PERSON_NAME] iCloud Syncing"
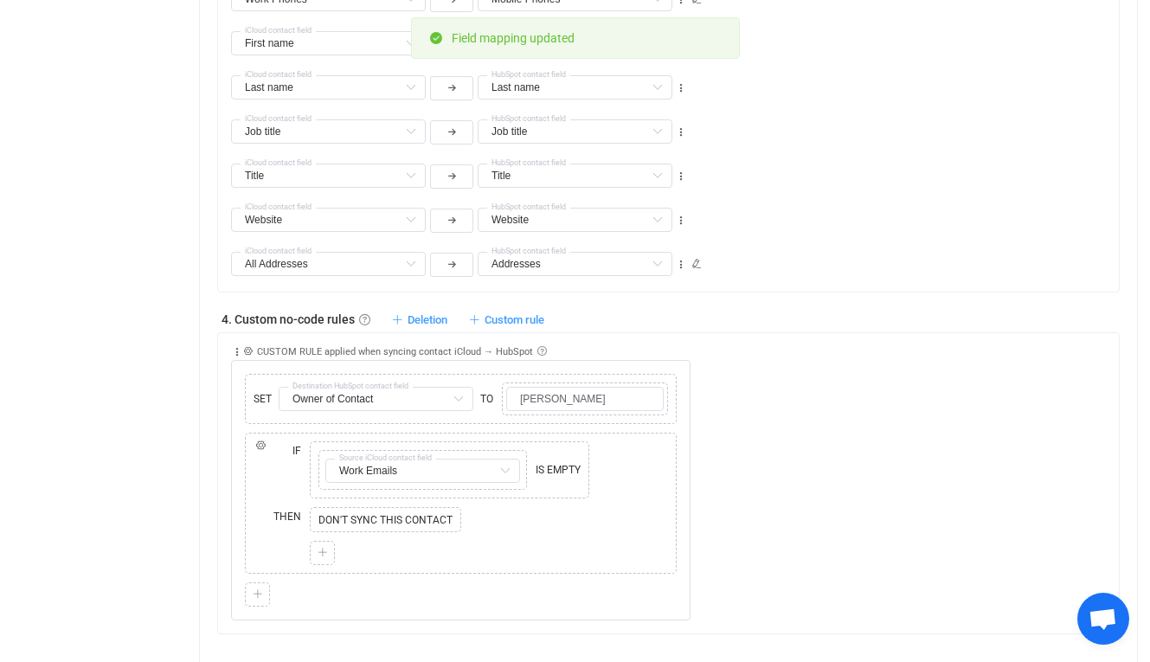
scroll to position [1212, 0]
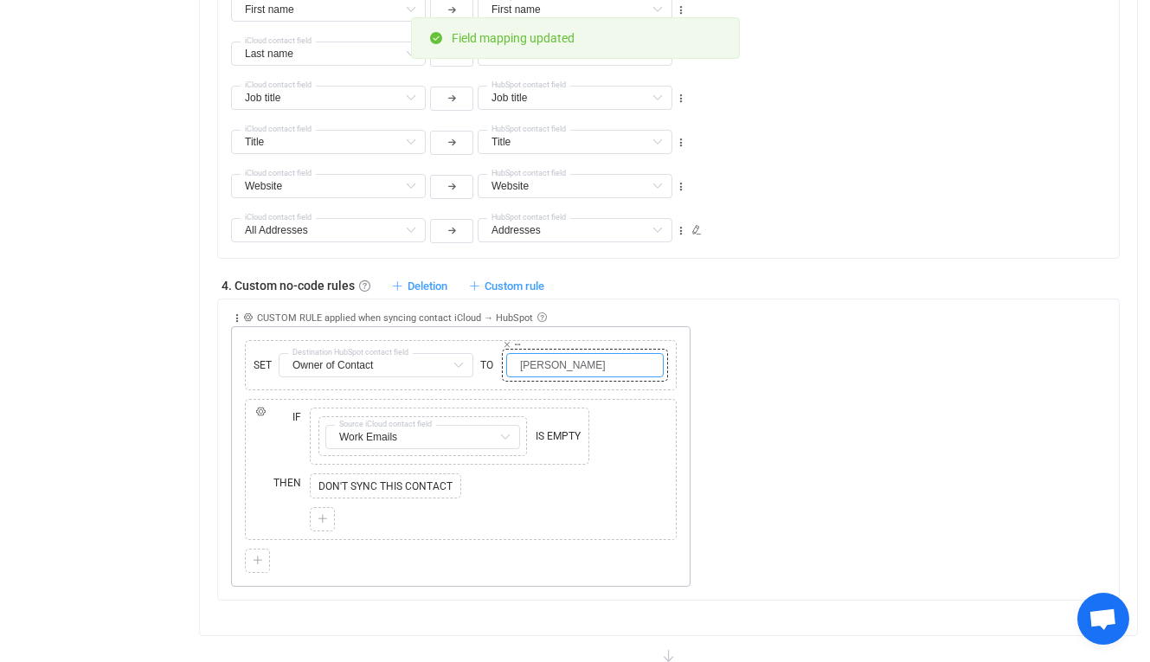
click at [618, 366] on input "[PERSON_NAME]" at bounding box center [584, 365] width 157 height 24
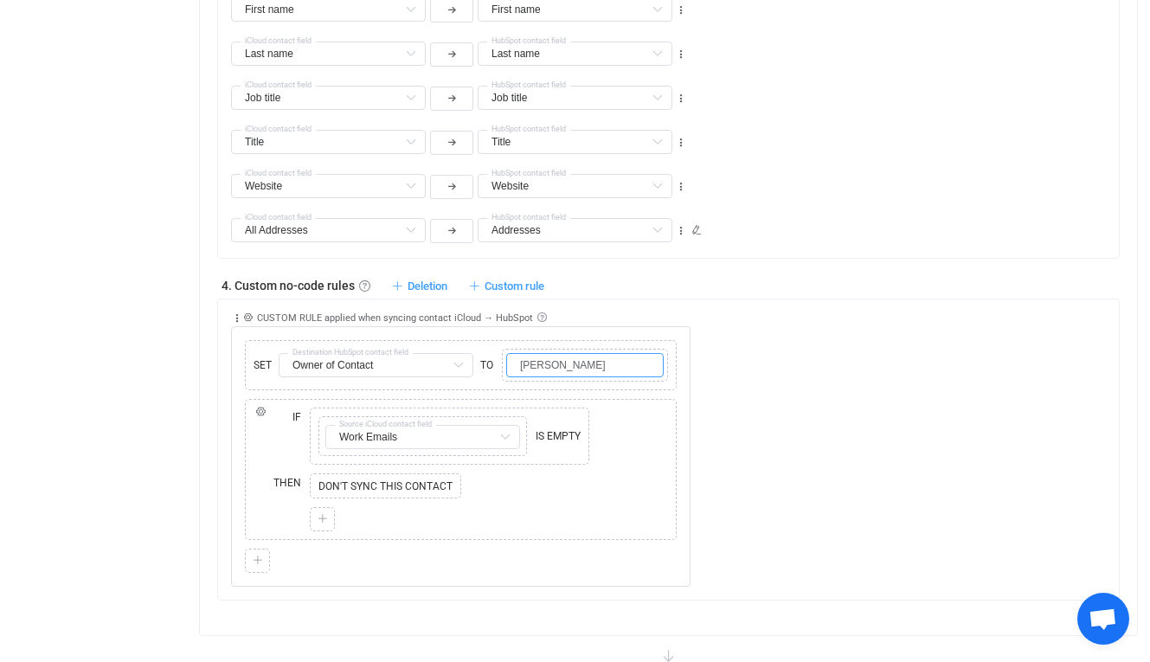
type input "[PERSON_NAME]"
click at [845, 310] on div "Collapse Move up Move down Delete Applied to Only contact(s) from iCloud Only c…" at bounding box center [675, 443] width 888 height 288
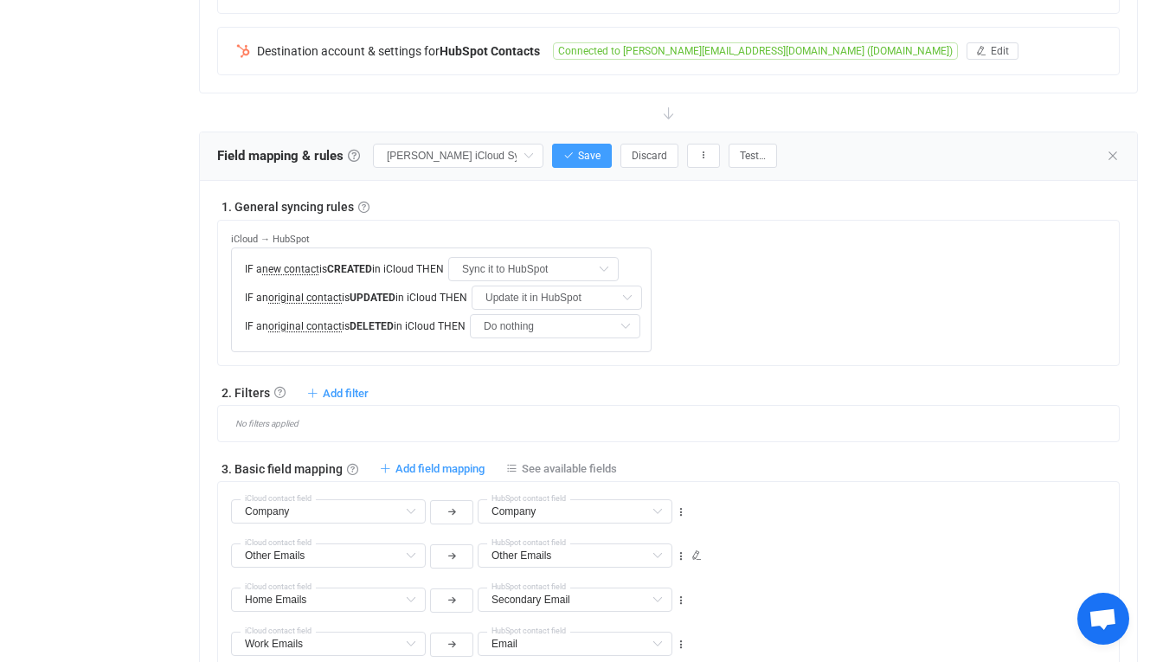
scroll to position [435, 0]
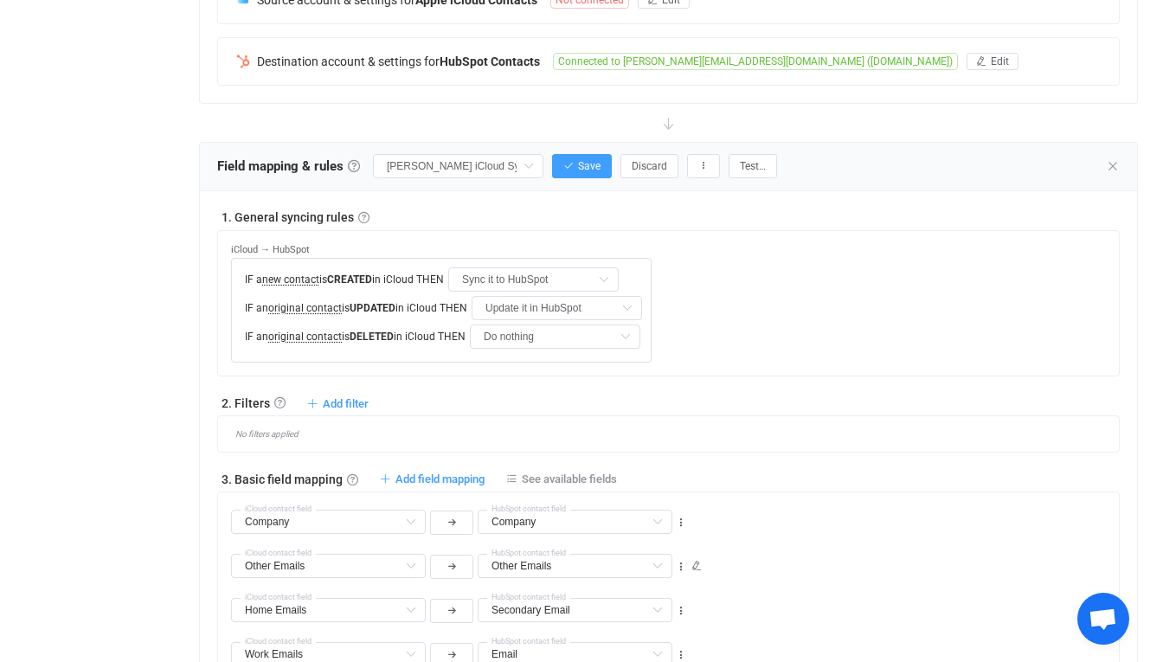
click at [587, 187] on div "Field mapping & rules Field mapping & rules By default, all contacts of the con…" at bounding box center [668, 167] width 937 height 48
click at [577, 182] on div "Field mapping & rules Field mapping & rules By default, all contacts of the con…" at bounding box center [668, 167] width 937 height 48
click at [573, 162] on icon "button" at bounding box center [568, 166] width 10 height 10
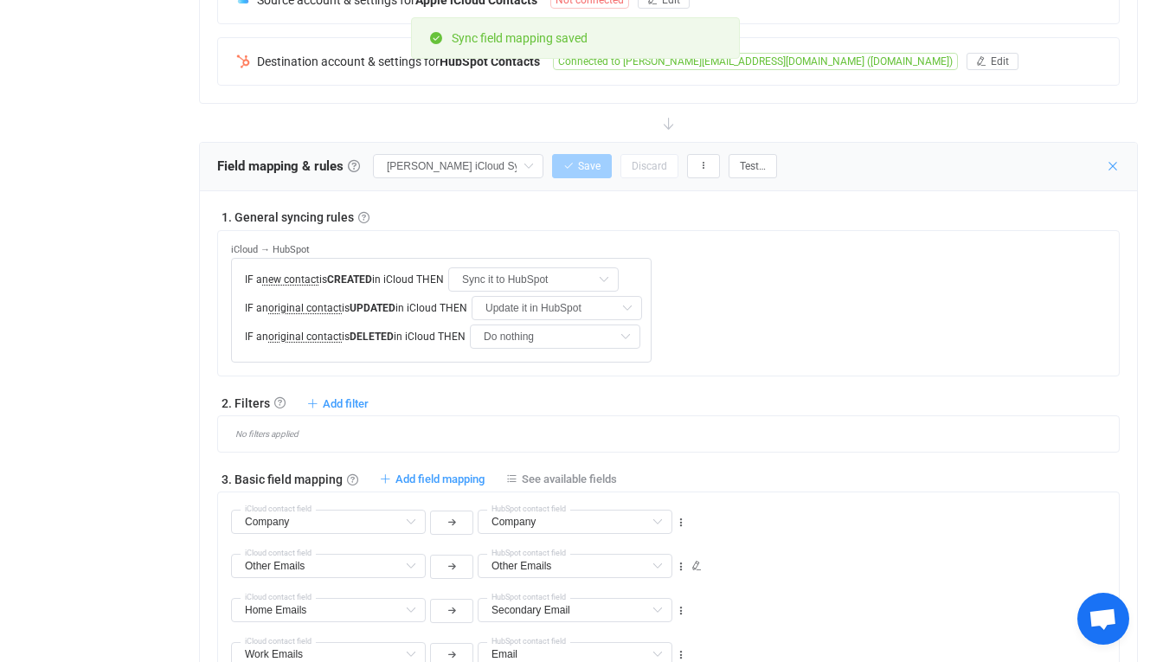
click at [1114, 166] on icon at bounding box center [1113, 166] width 14 height 14
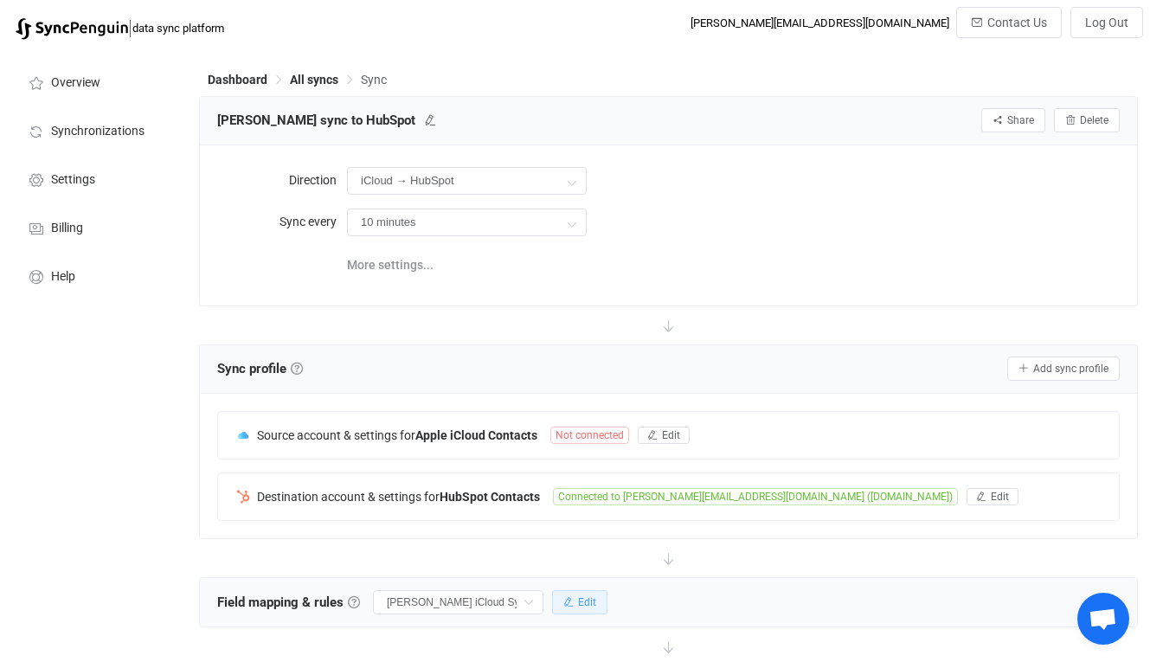
scroll to position [0, 0]
click at [311, 83] on span "All syncs" at bounding box center [314, 80] width 48 height 14
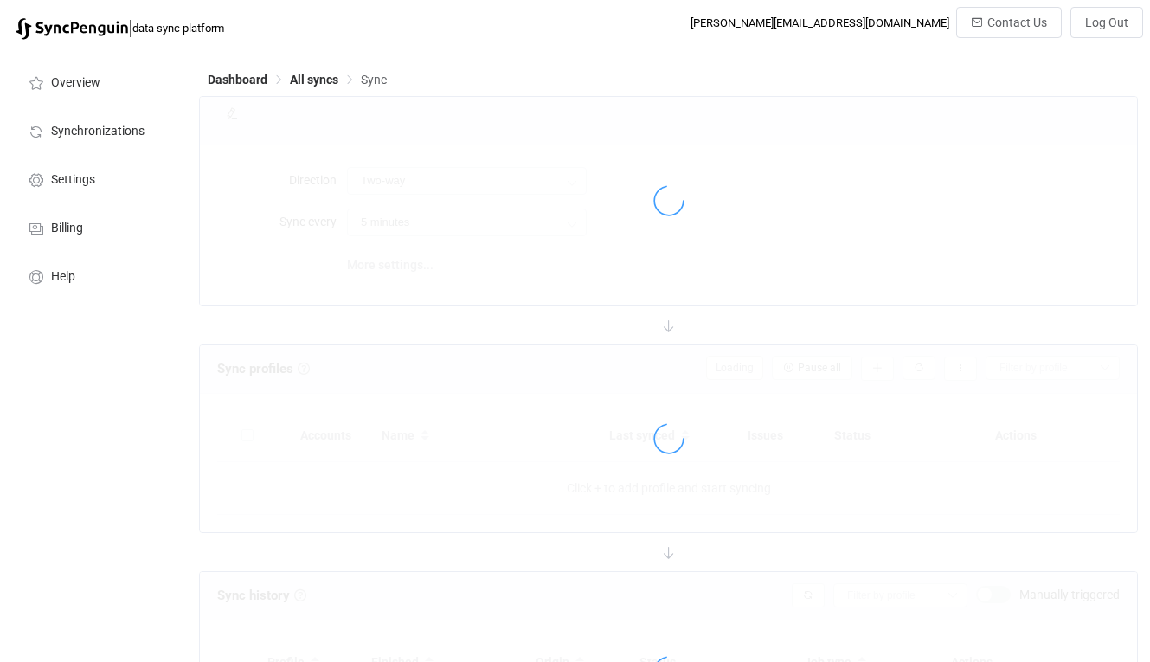
type input "iCloud → HubSpot"
type input "10 minutes"
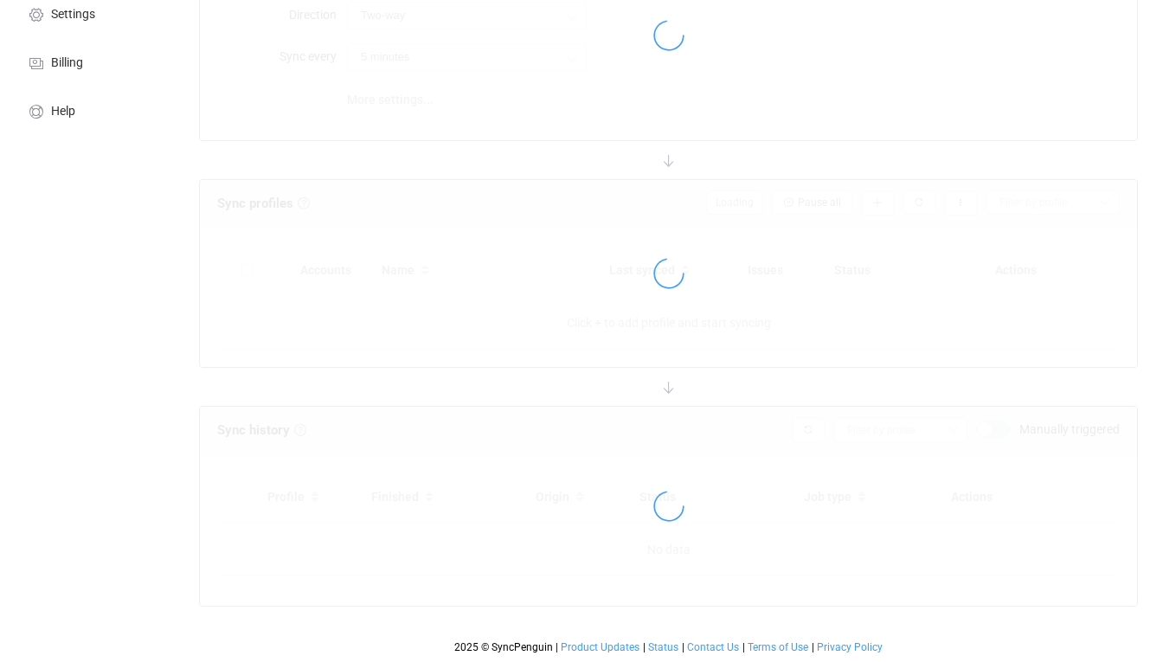
type input "iCloud → HubSpot"
type input "10 minutes"
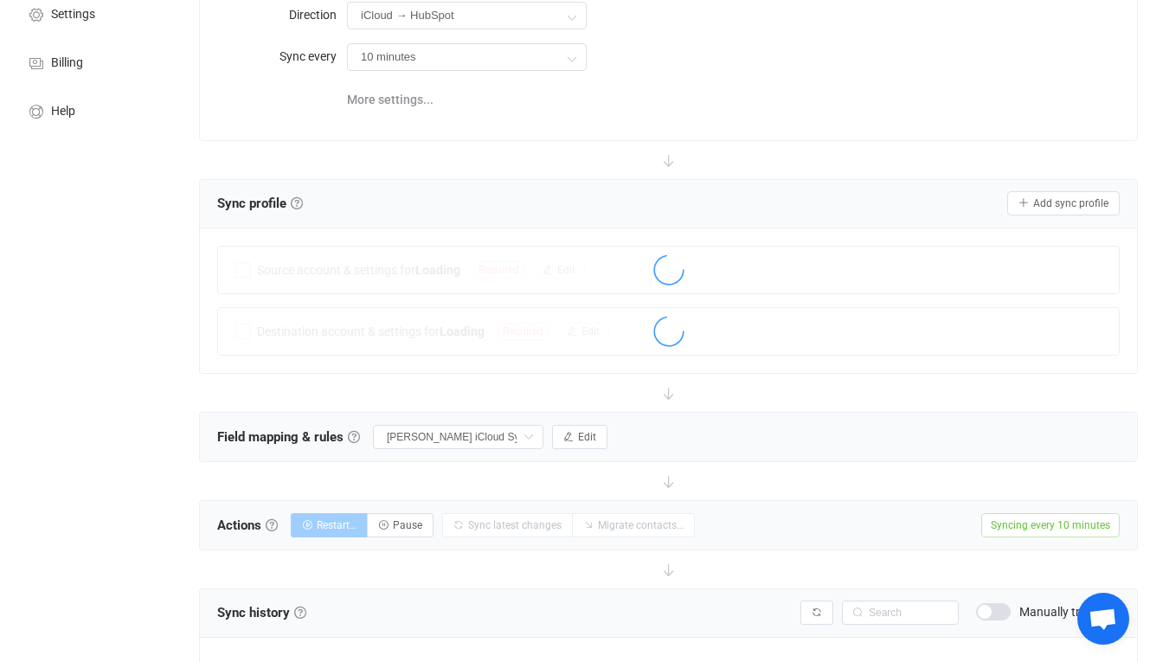
scroll to position [737, 0]
